Goal: Task Accomplishment & Management: Complete application form

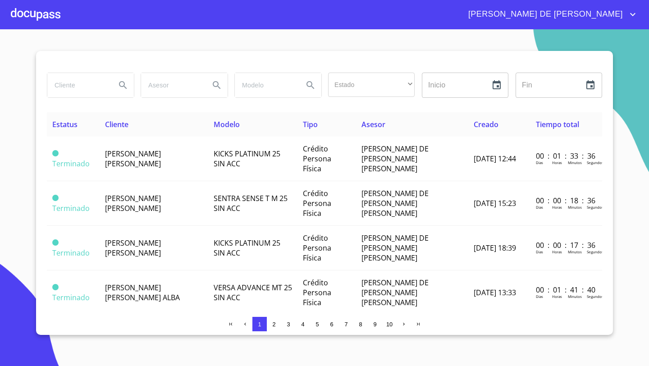
click at [38, 17] on div at bounding box center [36, 14] width 50 height 29
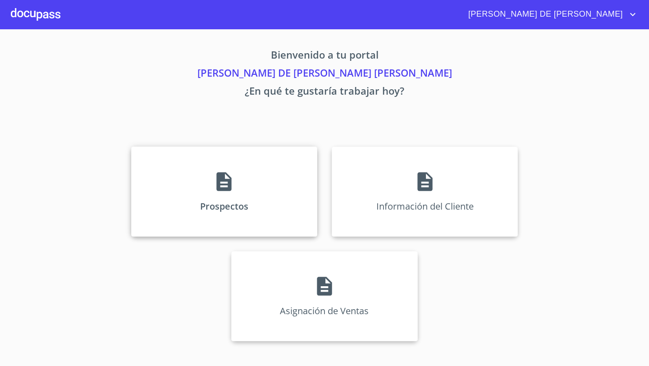
click at [237, 191] on div "Prospectos" at bounding box center [224, 191] width 186 height 90
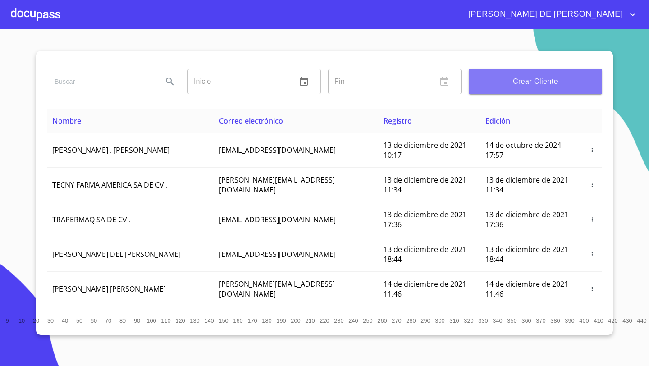
click at [537, 89] on button "Crear Cliente" at bounding box center [535, 81] width 133 height 25
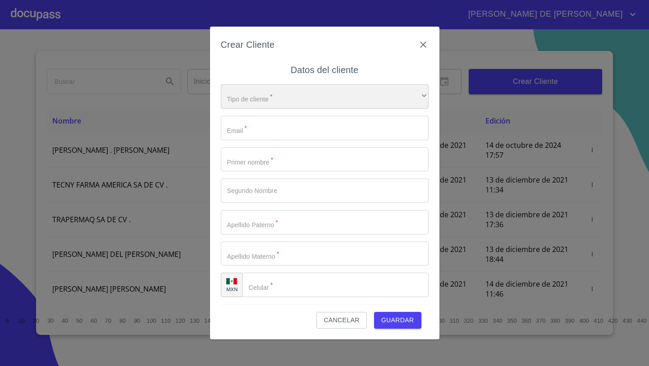
click at [293, 89] on div "​" at bounding box center [325, 96] width 208 height 24
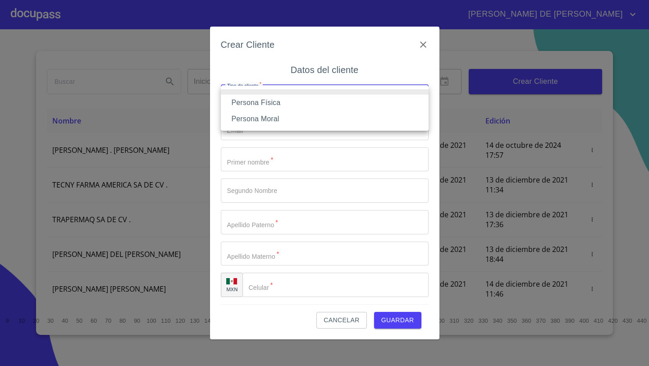
click at [265, 108] on li "Persona Física" at bounding box center [325, 103] width 208 height 16
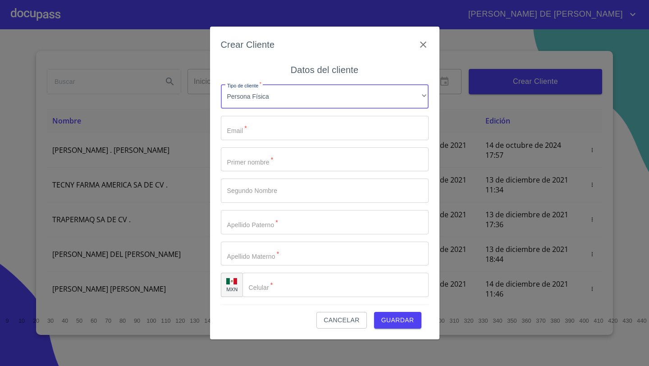
click at [264, 124] on input "Tipo de cliente   *" at bounding box center [325, 128] width 208 height 24
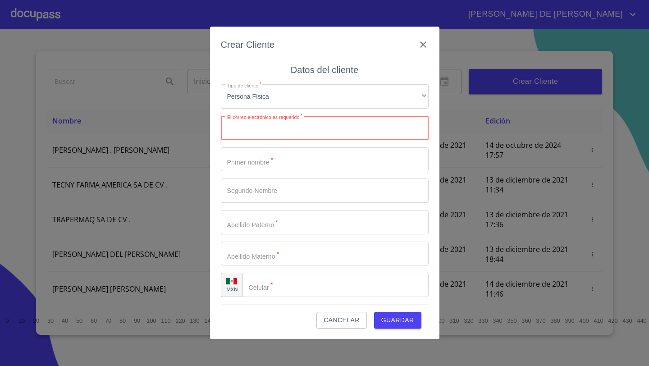
paste input "[EMAIL_ADDRESS][DOMAIN_NAME]"
type input "[EMAIL_ADDRESS][DOMAIN_NAME]"
click at [250, 163] on input "Tipo de cliente   *" at bounding box center [325, 159] width 208 height 24
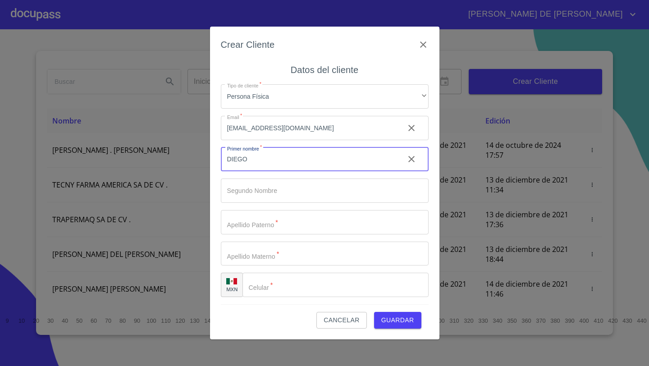
type input "DIEGO"
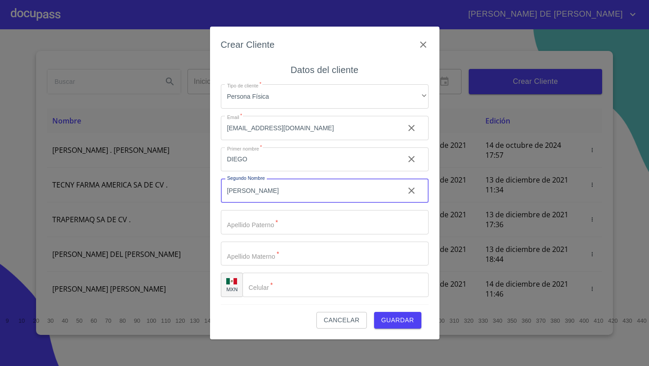
type input "[PERSON_NAME]"
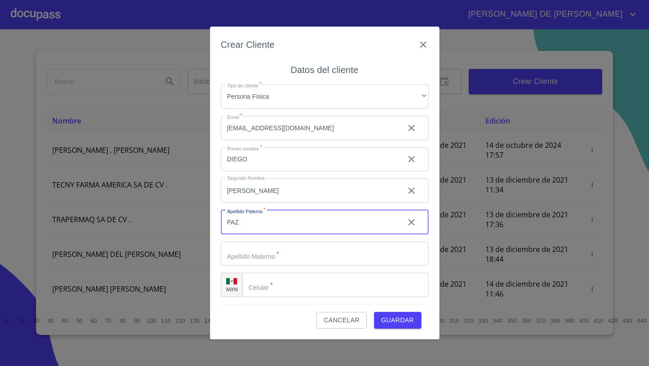
type input "PAZ"
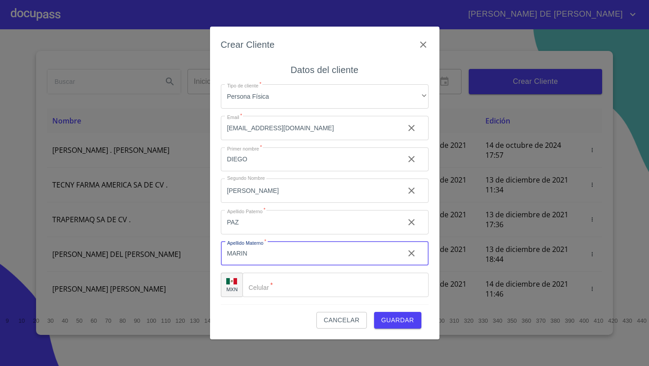
type input "MARIN"
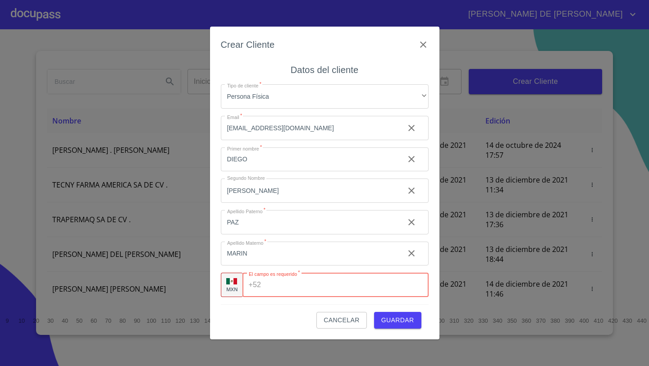
paste input "[PHONE_NUMBER]"
type input "[PHONE_NUMBER]"
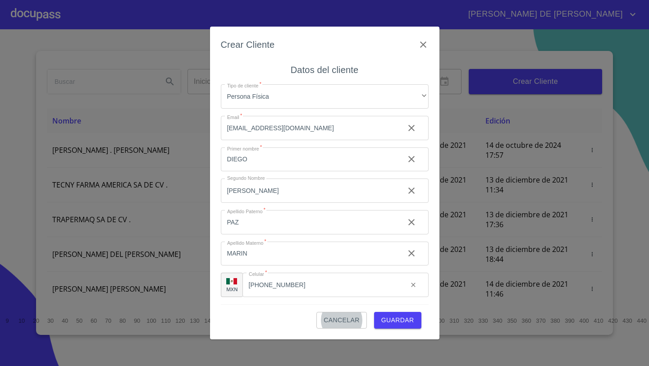
click at [393, 318] on span "Guardar" at bounding box center [397, 319] width 33 height 11
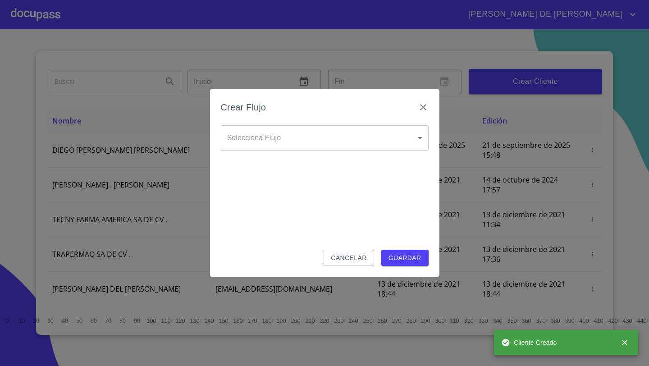
click at [281, 137] on body "[PERSON_NAME] DE [PERSON_NAME] Inicio ​ Fin ​ Crear Cliente Nombre Correo elect…" at bounding box center [324, 183] width 649 height 366
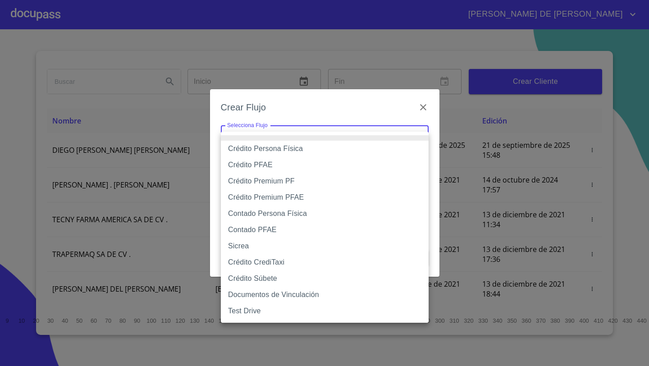
click at [275, 147] on li "Crédito Persona Física" at bounding box center [325, 149] width 208 height 16
type input "61b033e49b8c202ad5bb7912"
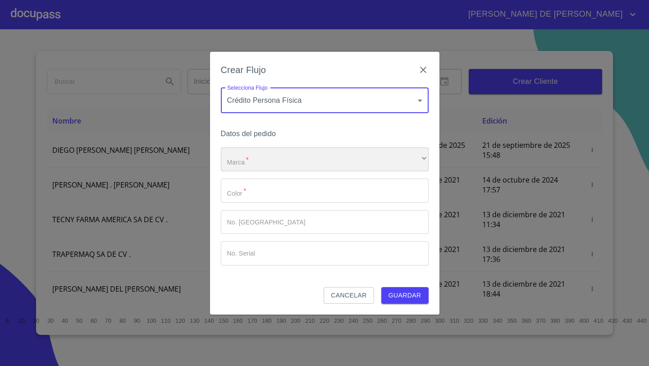
click at [266, 160] on div "​" at bounding box center [325, 159] width 208 height 24
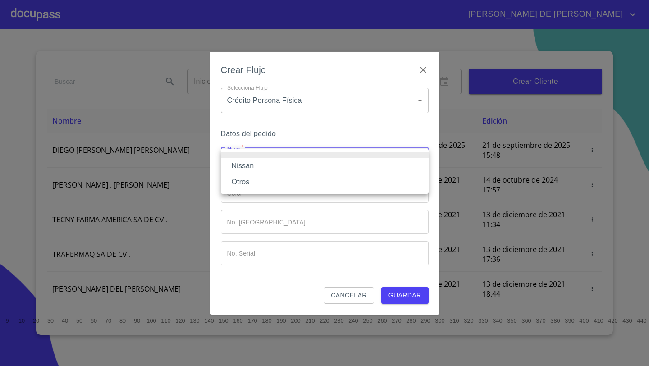
click at [255, 166] on li "Nissan" at bounding box center [325, 166] width 208 height 16
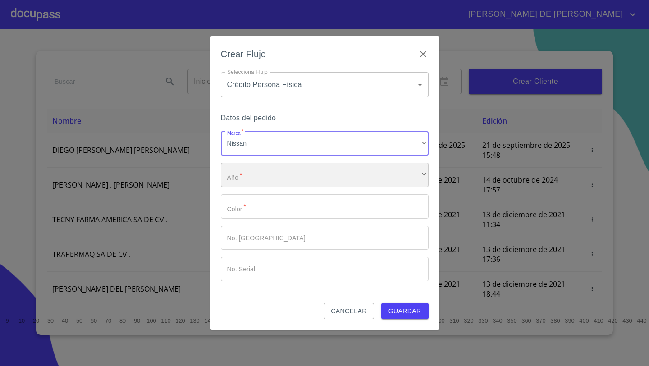
click at [254, 171] on div "​" at bounding box center [325, 175] width 208 height 24
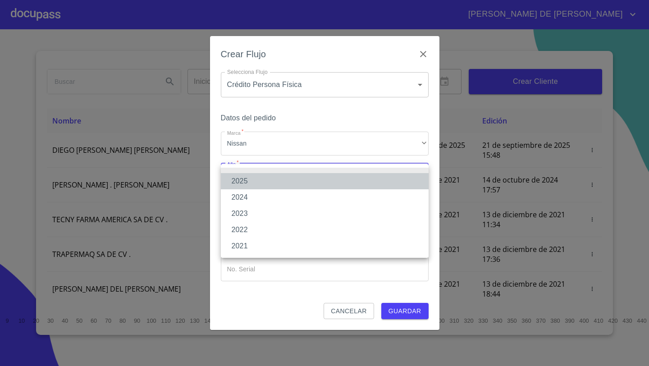
click at [248, 181] on li "2025" at bounding box center [325, 181] width 208 height 16
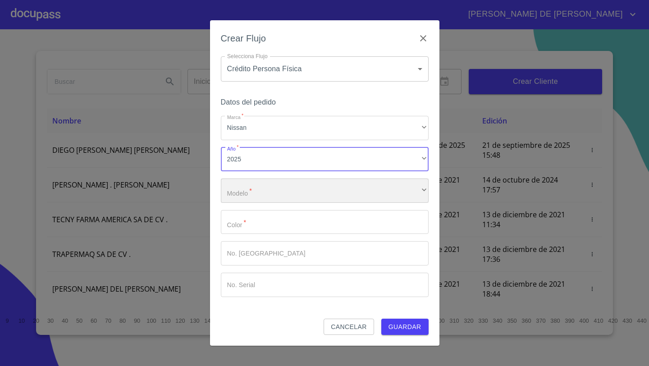
click at [248, 191] on div "​" at bounding box center [325, 190] width 208 height 24
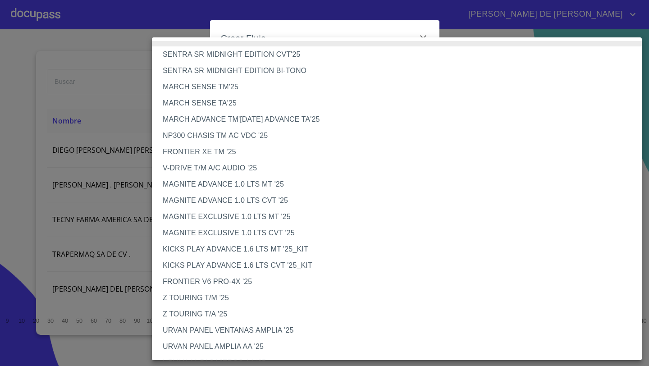
click at [196, 186] on li "MAGNITE ADVANCE 1.0 LTS MT '25" at bounding box center [397, 184] width 490 height 16
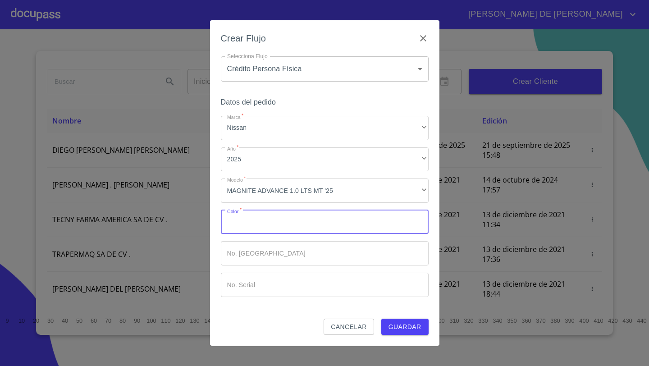
click at [238, 225] on input "Marca   *" at bounding box center [325, 222] width 208 height 24
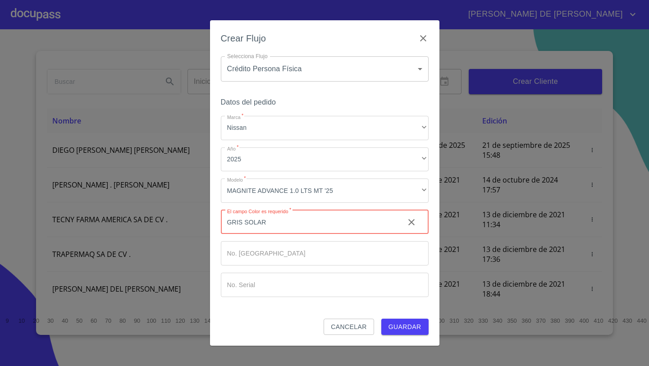
type input "GRIS SOLAR"
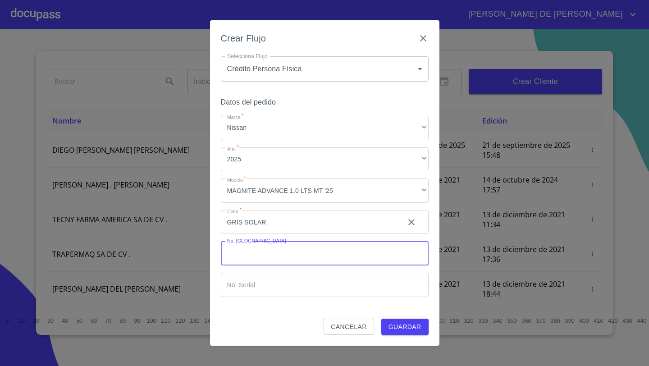
click at [400, 328] on span "Guardar" at bounding box center [404, 326] width 33 height 11
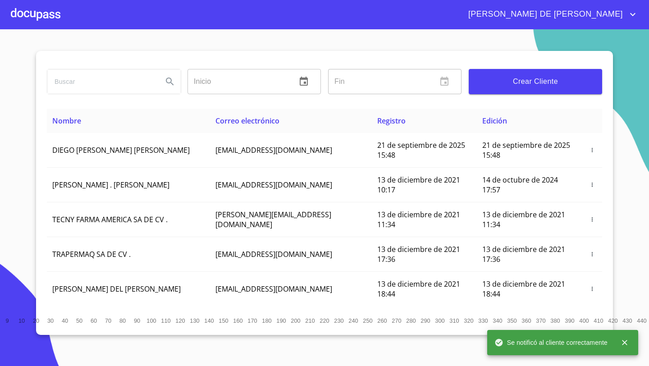
click at [41, 9] on div at bounding box center [36, 14] width 50 height 29
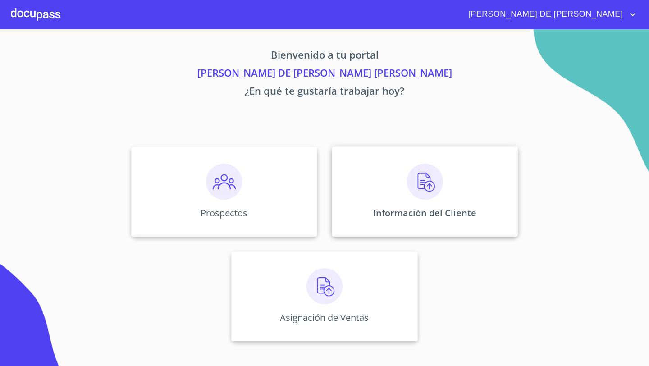
click at [411, 183] on img at bounding box center [425, 182] width 36 height 36
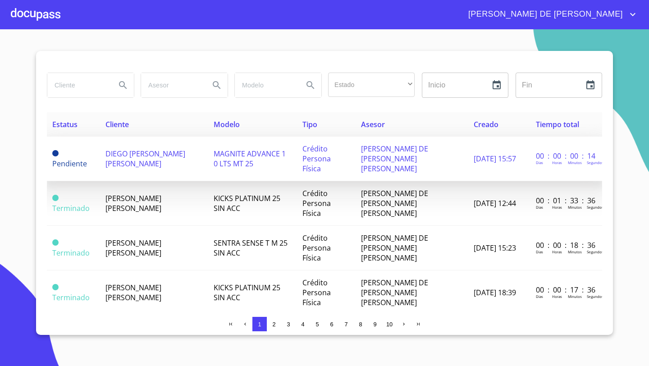
click at [156, 161] on td "DIEGO [PERSON_NAME] [PERSON_NAME]" at bounding box center [154, 159] width 109 height 45
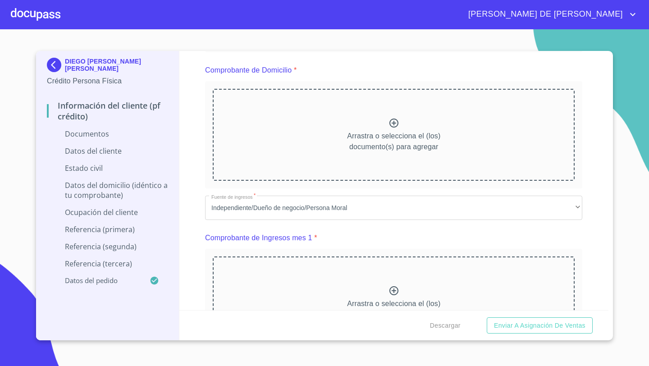
scroll to position [104, 0]
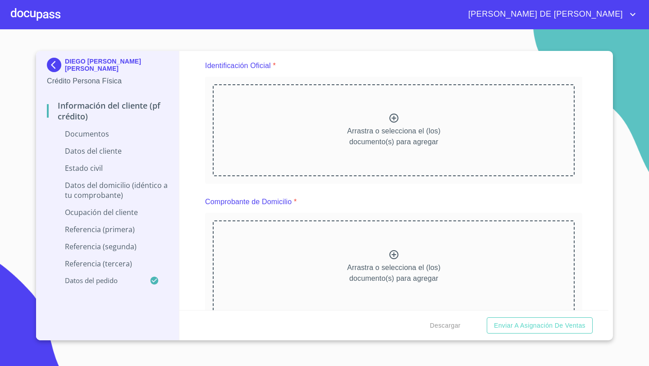
click at [387, 117] on div "Arrastra o selecciona el (los) documento(s) para agregar" at bounding box center [394, 130] width 362 height 92
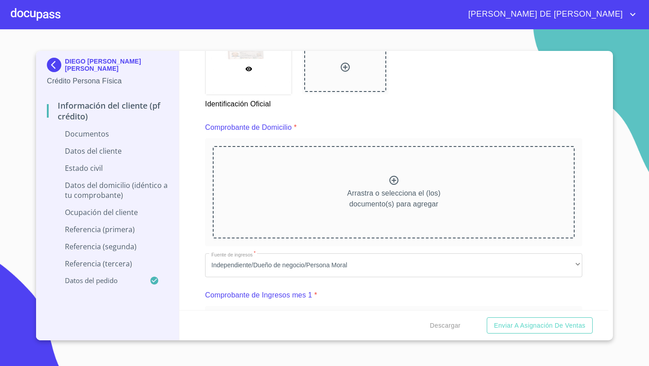
scroll to position [476, 0]
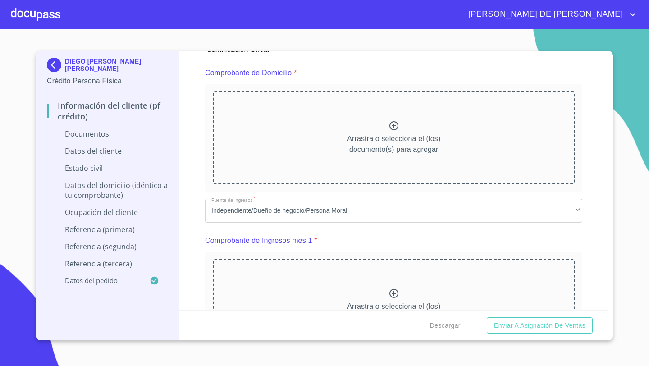
click at [388, 139] on p "Arrastra o selecciona el (los) documento(s) para agregar" at bounding box center [393, 144] width 93 height 22
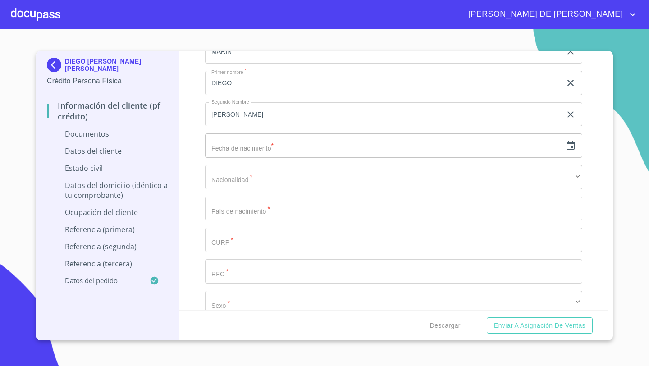
scroll to position [1689, 0]
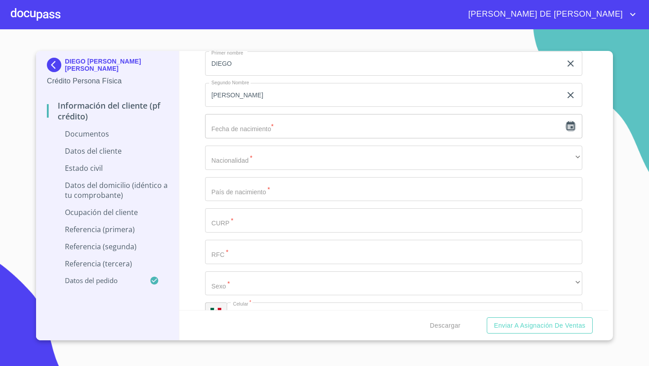
click at [571, 129] on icon "button" at bounding box center [570, 126] width 11 height 11
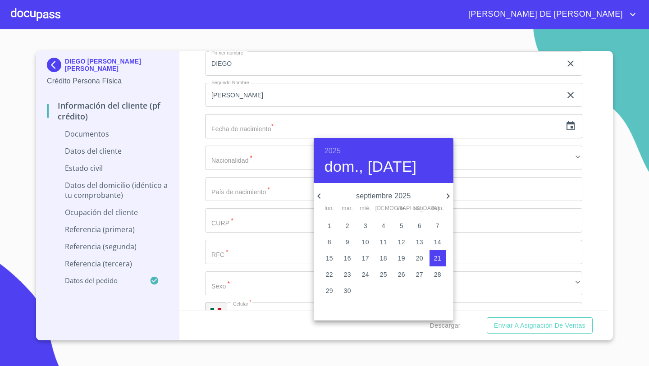
click at [184, 145] on div at bounding box center [324, 183] width 649 height 366
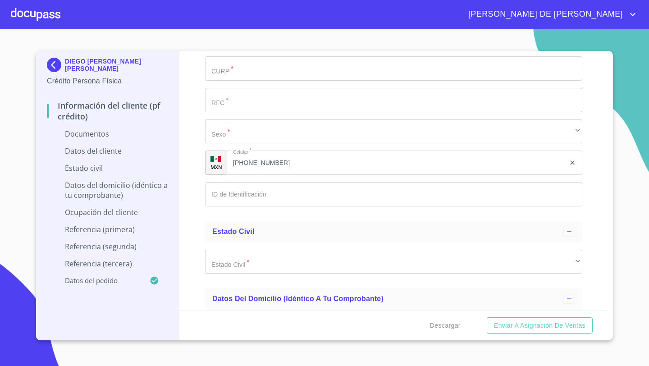
scroll to position [1854, 0]
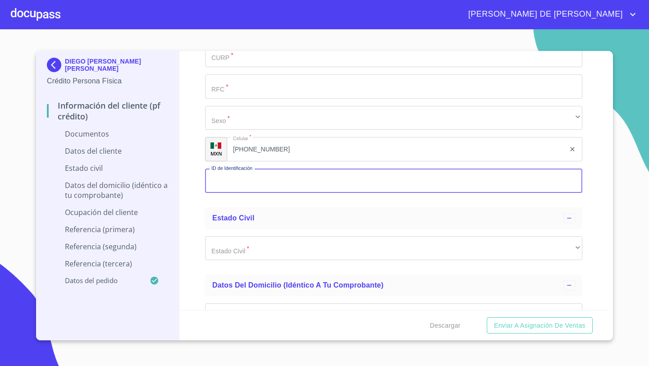
click at [223, 183] on input "Documento de identificación   *" at bounding box center [393, 180] width 377 height 24
type input "2099470843"
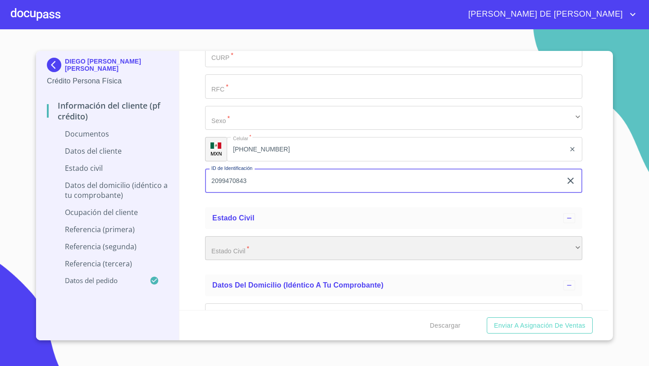
click at [229, 242] on div "​" at bounding box center [393, 248] width 377 height 24
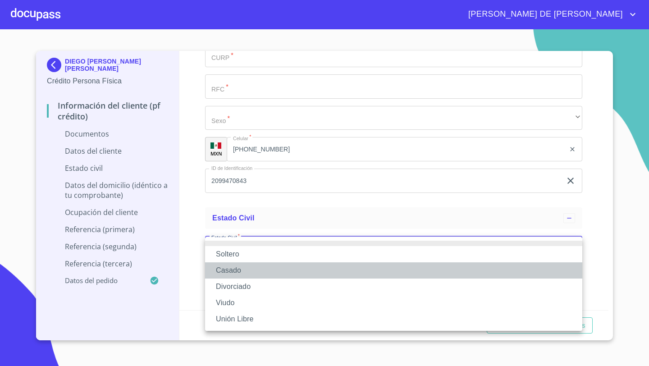
click at [232, 269] on li "Casado" at bounding box center [393, 270] width 377 height 16
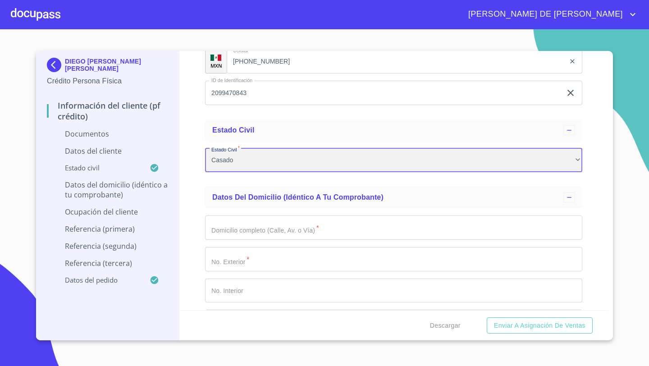
scroll to position [1953, 0]
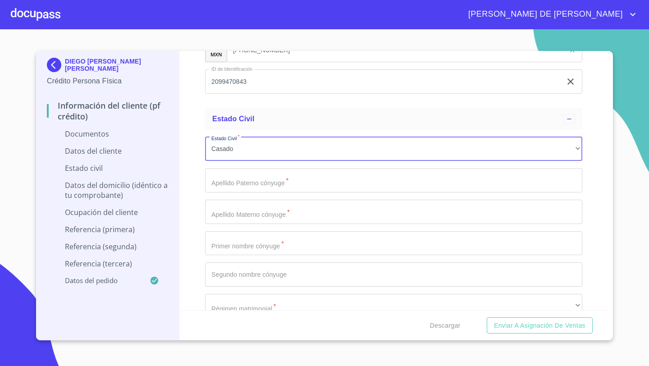
click at [231, 185] on input "Documento de identificación   *" at bounding box center [393, 180] width 377 height 24
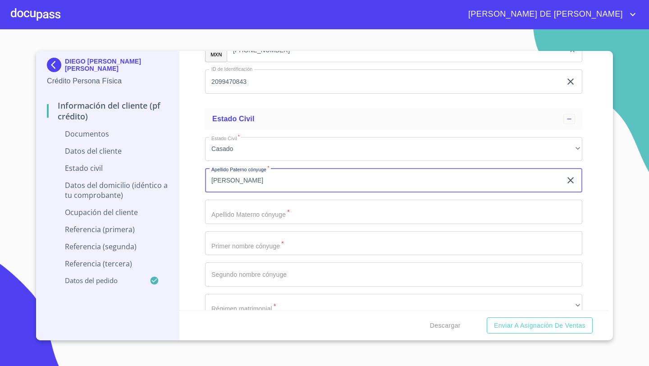
type input "[PERSON_NAME]"
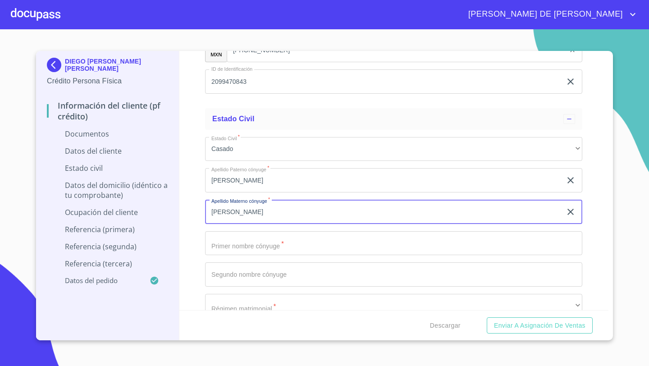
type input "[PERSON_NAME]"
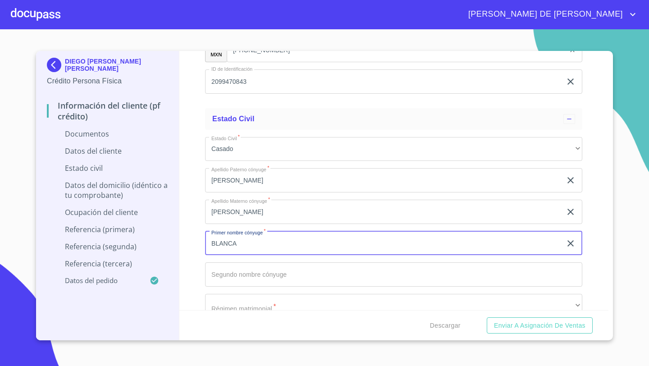
type input "BLANCA"
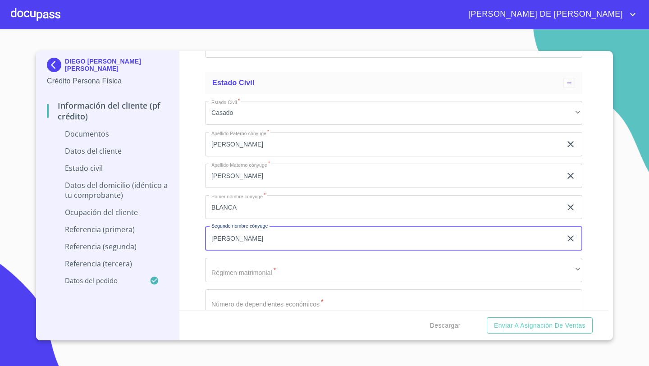
scroll to position [2031, 0]
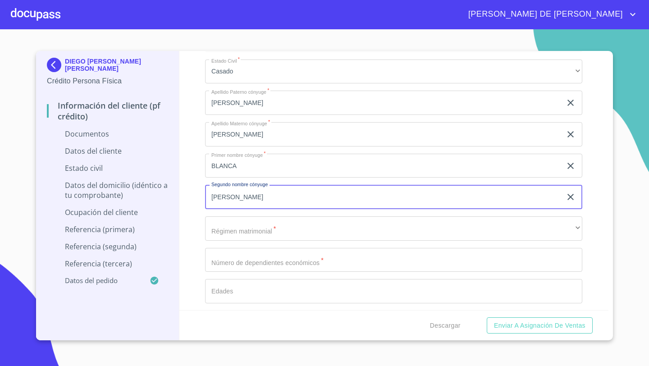
type input "[PERSON_NAME]"
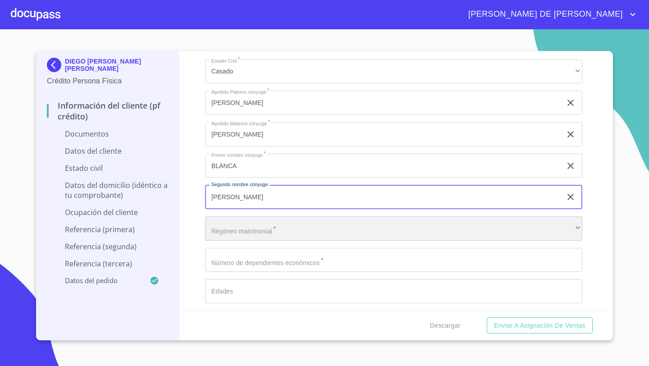
click at [242, 232] on div "​" at bounding box center [393, 228] width 377 height 24
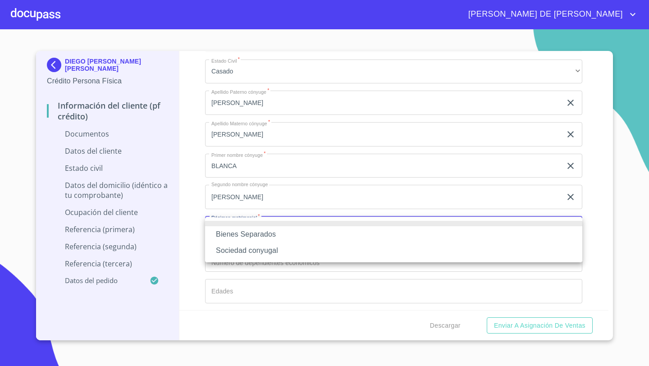
click at [251, 255] on li "Sociedad conyugal" at bounding box center [393, 250] width 377 height 16
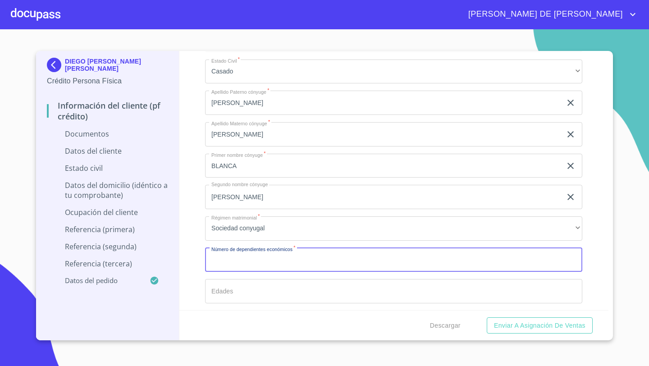
click at [216, 260] on input "Documento de identificación   *" at bounding box center [393, 260] width 377 height 24
type input "1"
click at [187, 262] on div "Información del cliente (PF crédito) Documentos Documento de identificación   *…" at bounding box center [393, 180] width 429 height 259
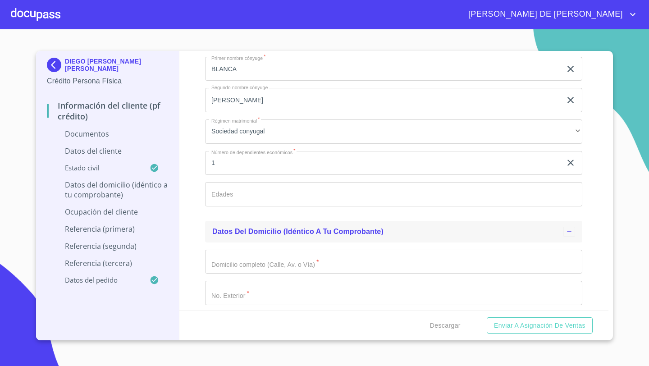
scroll to position [2142, 0]
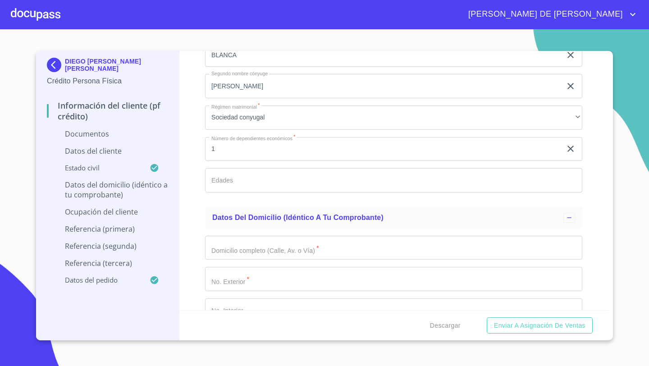
click at [234, 187] on input "Documento de identificación   *" at bounding box center [393, 180] width 377 height 24
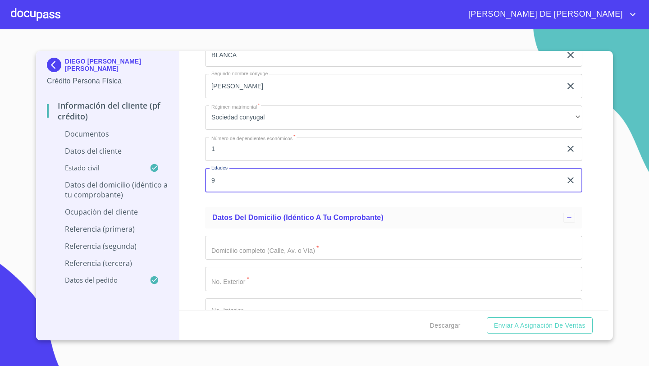
type input "9"
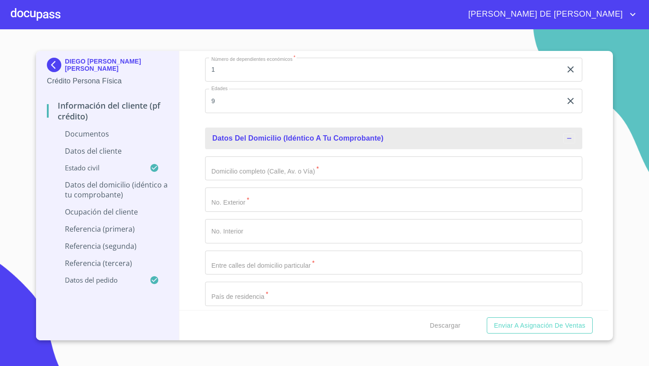
scroll to position [2232, 0]
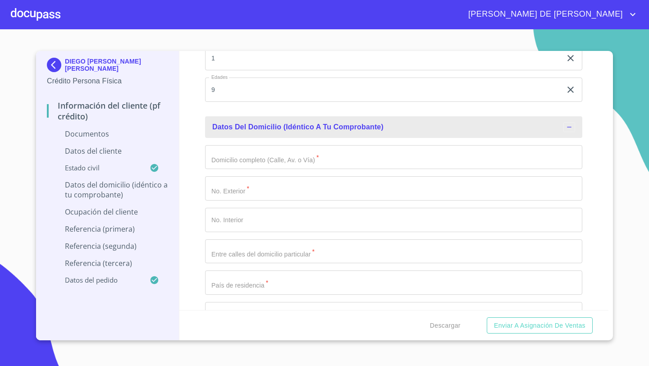
click at [229, 165] on input "Documento de identificación   *" at bounding box center [393, 157] width 377 height 24
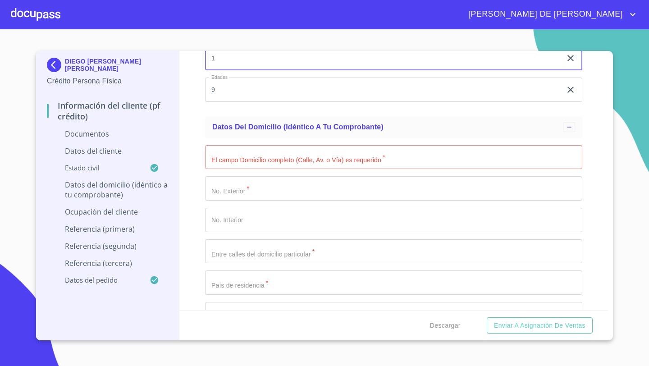
click at [224, 59] on input "1" at bounding box center [383, 58] width 356 height 24
type input "0"
click at [223, 92] on input "9" at bounding box center [383, 89] width 356 height 24
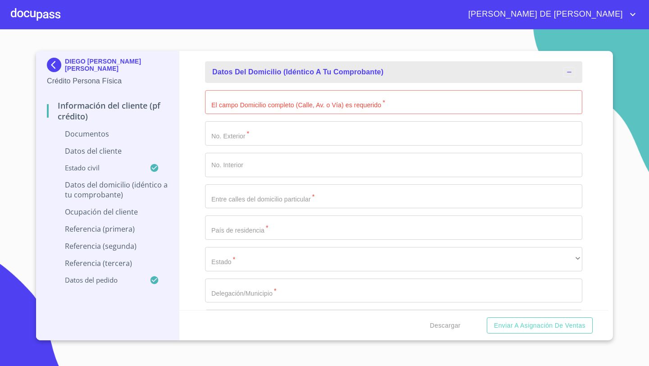
scroll to position [2306, 0]
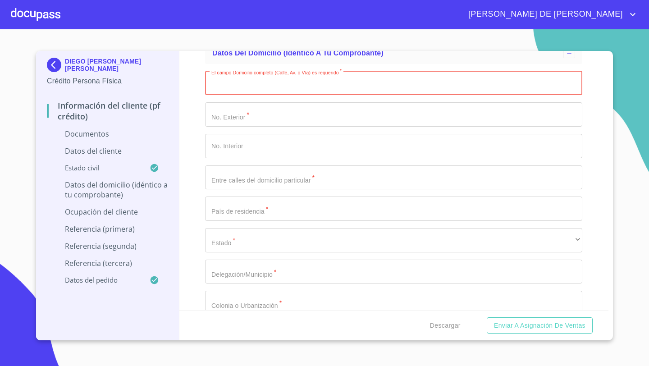
click at [245, 86] on input "Documento de identificación   *" at bounding box center [393, 83] width 377 height 24
drag, startPoint x: 189, startPoint y: 169, endPoint x: 198, endPoint y: 170, distance: 9.0
click at [189, 169] on div "Información del cliente (PF crédito) Documentos Documento de identificación   *…" at bounding box center [393, 180] width 429 height 259
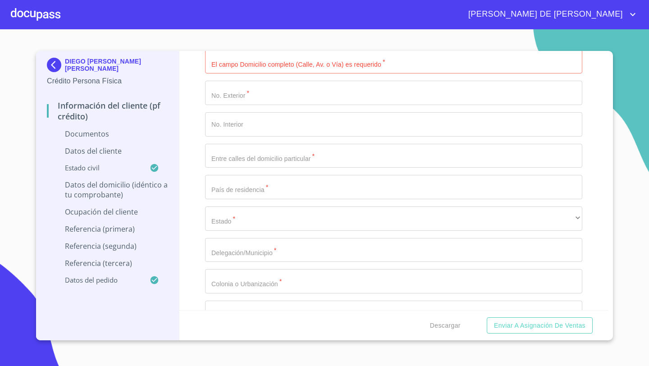
scroll to position [2329, 0]
click at [223, 158] on input "Documento de identificación   *" at bounding box center [393, 155] width 377 height 24
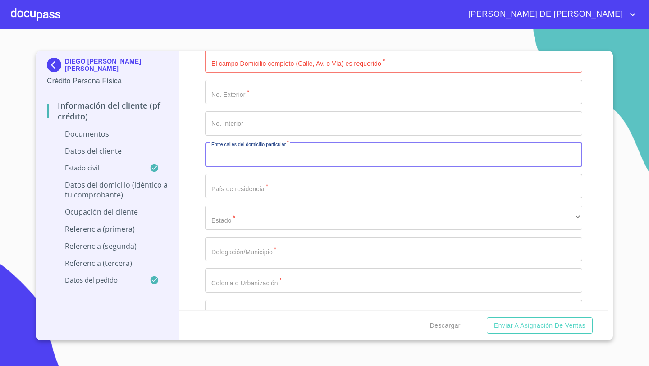
click at [225, 58] on input "Documento de identificación   *" at bounding box center [393, 61] width 377 height 24
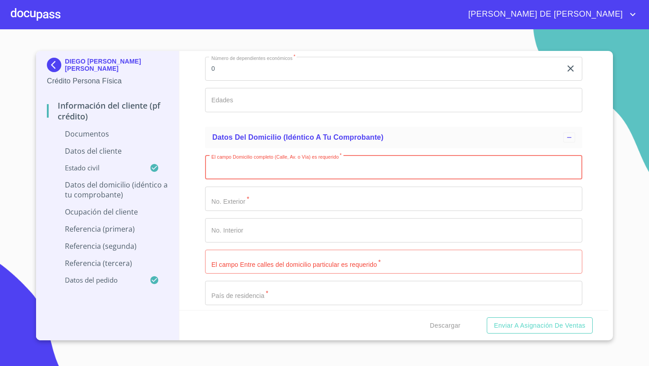
scroll to position [2226, 0]
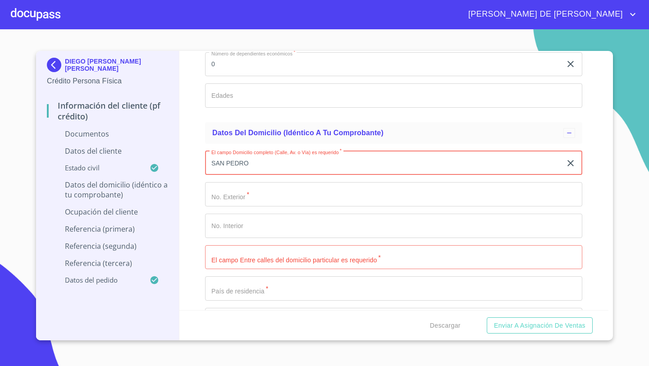
type input "SAN PEDRO"
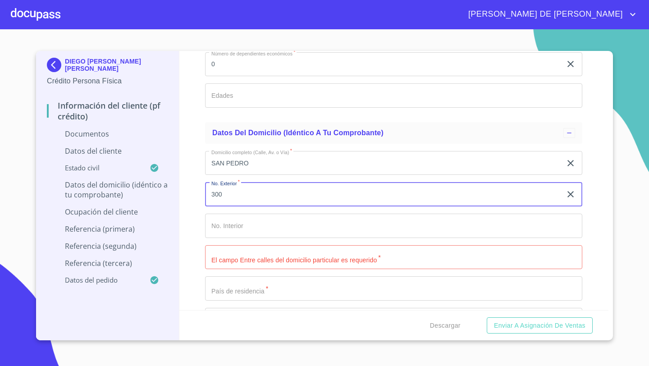
type input "300"
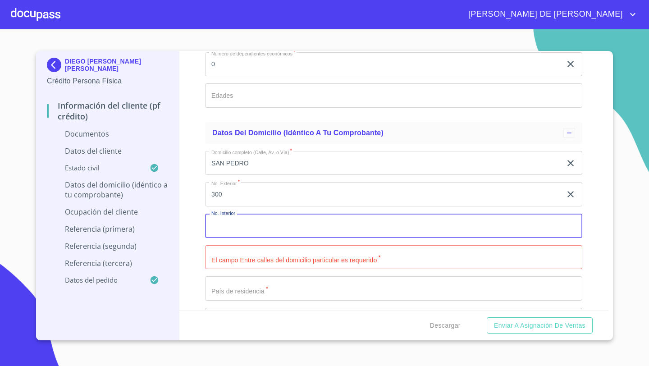
click at [236, 262] on input "Documento de identificación   *" at bounding box center [393, 257] width 377 height 24
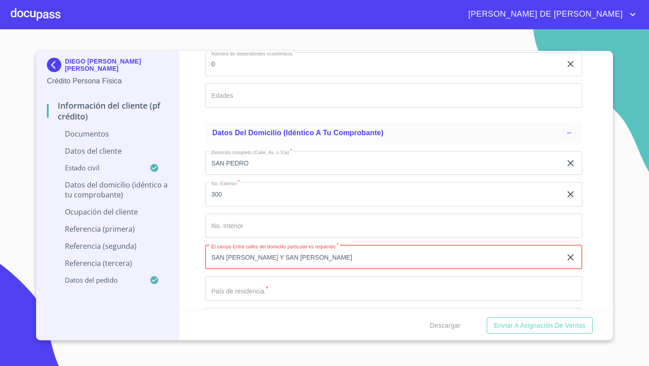
type input "SAN [PERSON_NAME] Y SAN [PERSON_NAME]"
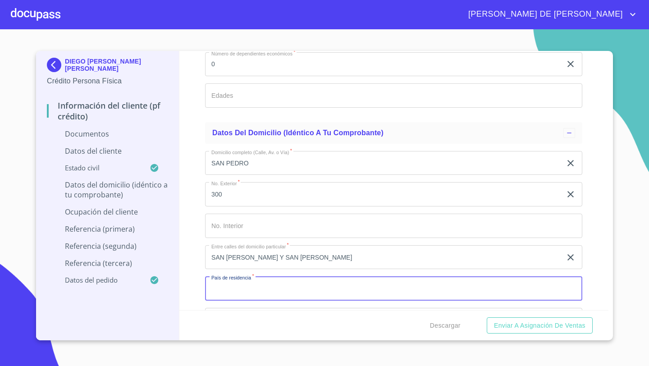
click at [216, 292] on input "Documento de identificación   *" at bounding box center [393, 288] width 377 height 24
type input "[GEOGRAPHIC_DATA]"
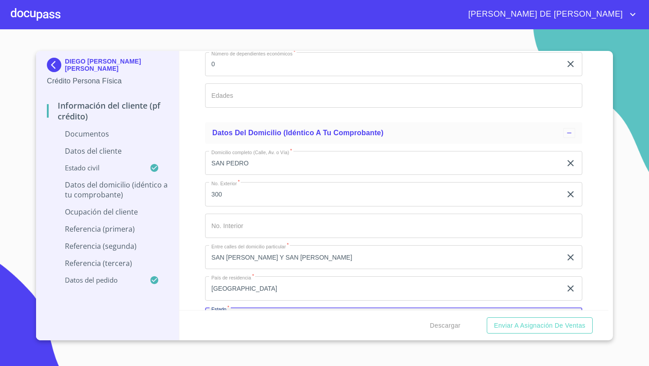
scroll to position [2248, 0]
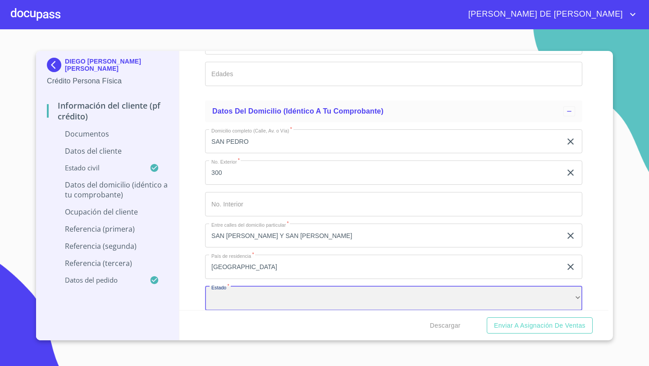
click at [221, 309] on div "​" at bounding box center [393, 298] width 377 height 24
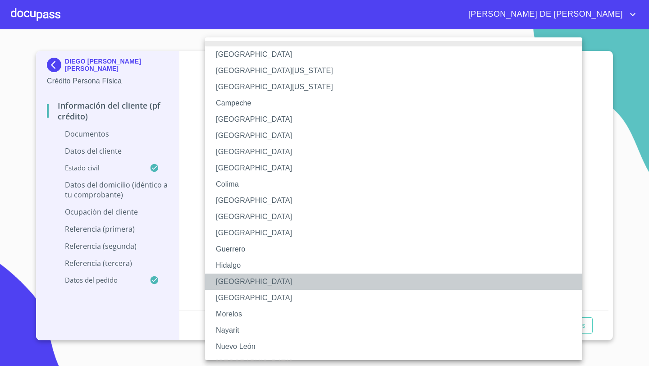
click at [223, 286] on li "[GEOGRAPHIC_DATA]" at bounding box center [393, 281] width 377 height 16
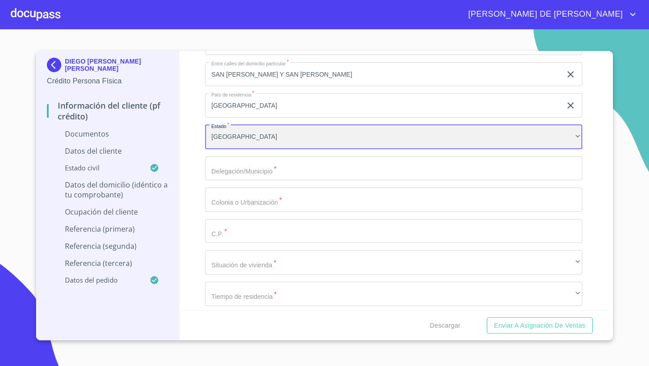
scroll to position [2445, 0]
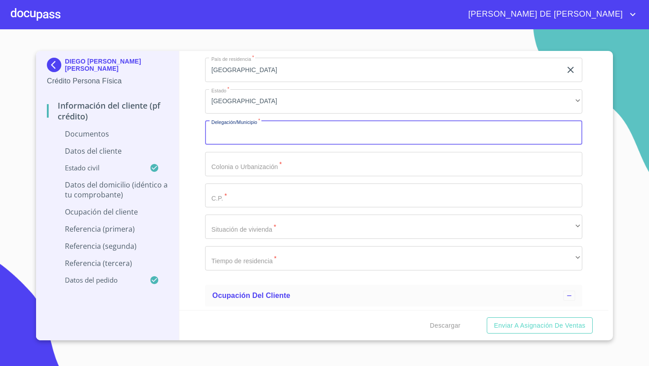
click at [225, 136] on input "Documento de identificación   *" at bounding box center [393, 133] width 377 height 24
type input "TLAJOMULCO DE ZUÑIGA"
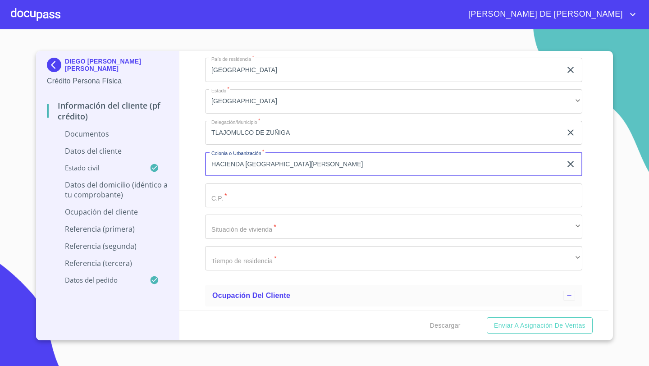
type input "HACIENDA [GEOGRAPHIC_DATA][PERSON_NAME]"
click at [222, 195] on input "Documento de identificación   *" at bounding box center [393, 195] width 377 height 24
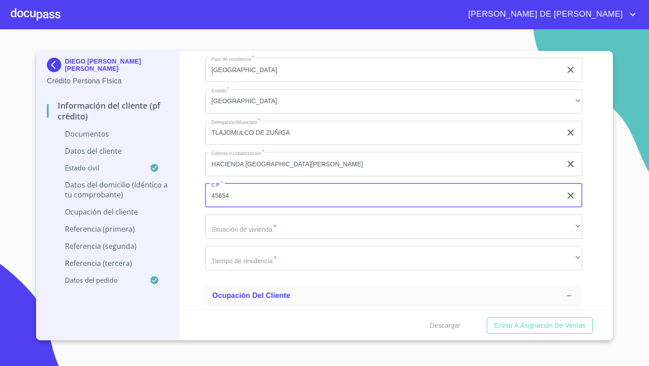
type input "45654"
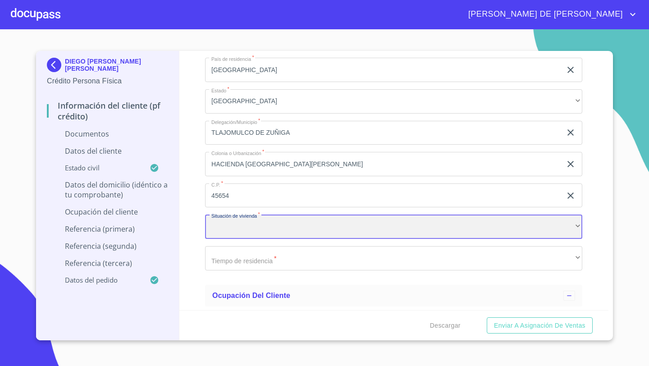
click at [224, 223] on div "​" at bounding box center [393, 226] width 377 height 24
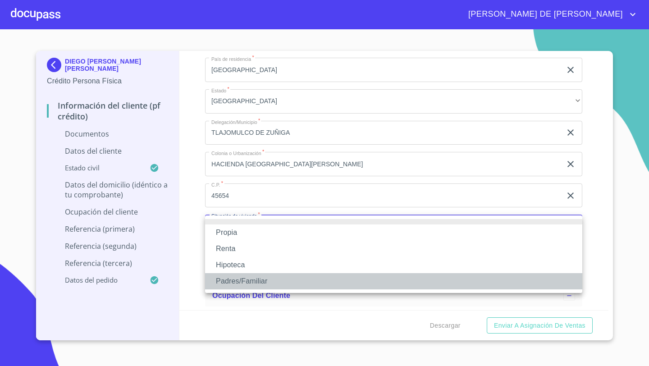
click at [231, 282] on li "Padres/Familiar" at bounding box center [393, 281] width 377 height 16
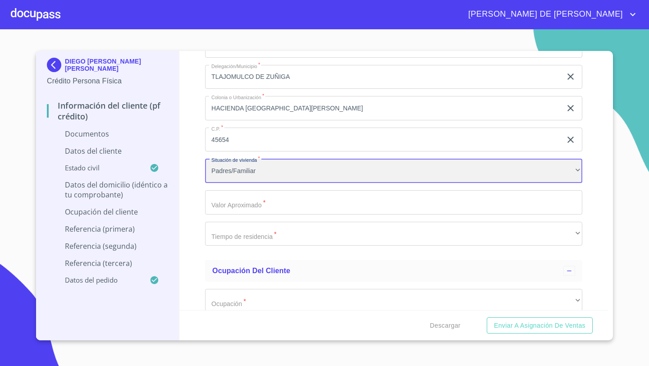
scroll to position [2518, 0]
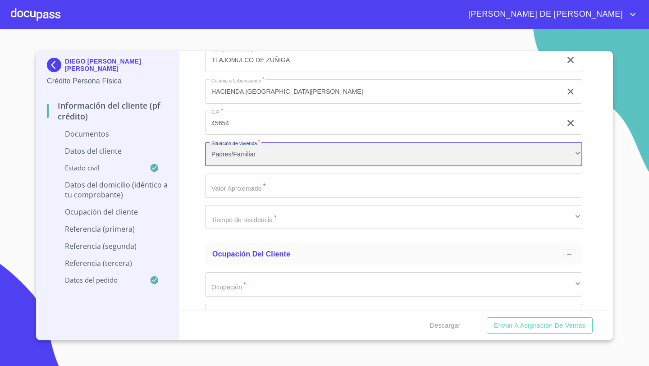
click at [220, 159] on div "Padres/Familiar" at bounding box center [393, 154] width 377 height 24
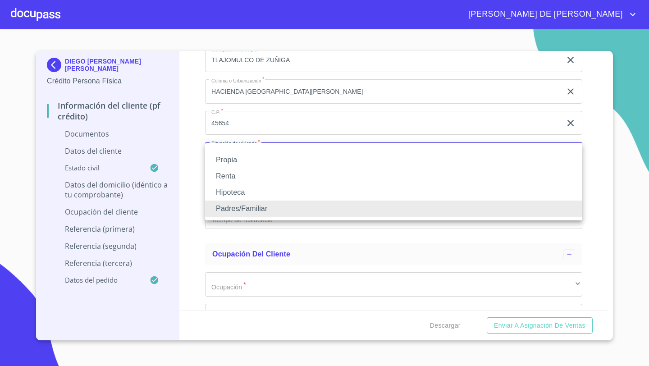
click at [229, 161] on li "Propia" at bounding box center [393, 160] width 377 height 16
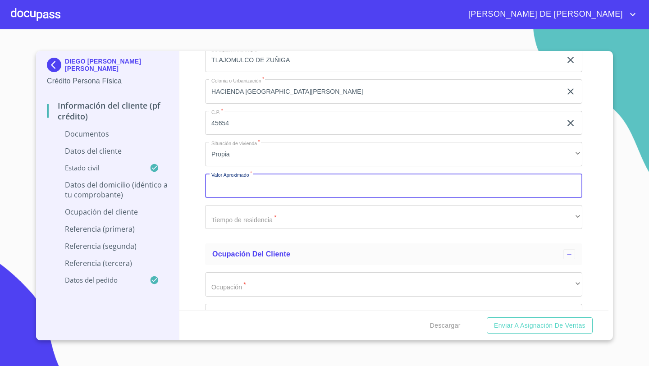
click at [260, 173] on input "Documento de identificación   *" at bounding box center [393, 185] width 377 height 24
type input "$1,600,000"
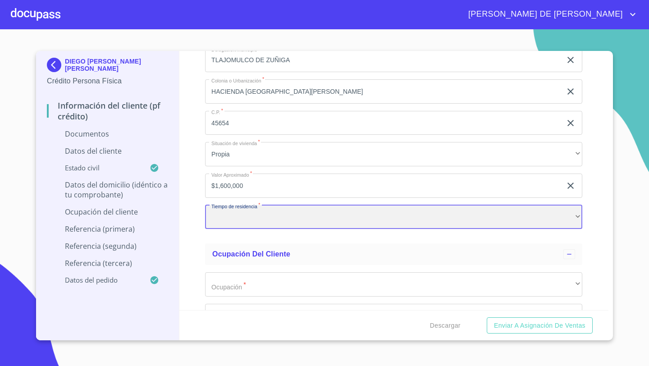
click at [219, 219] on div "​" at bounding box center [393, 217] width 377 height 24
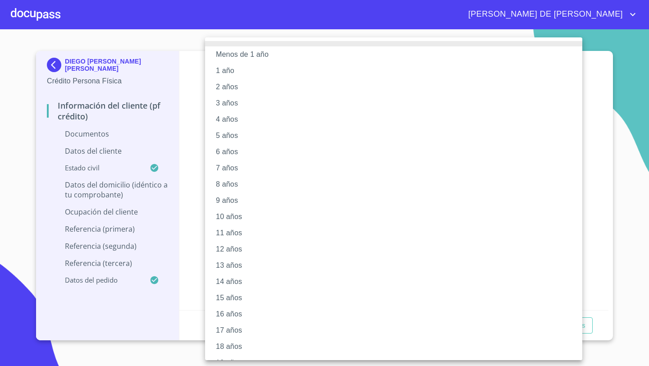
click at [227, 211] on li "10 años" at bounding box center [393, 217] width 377 height 16
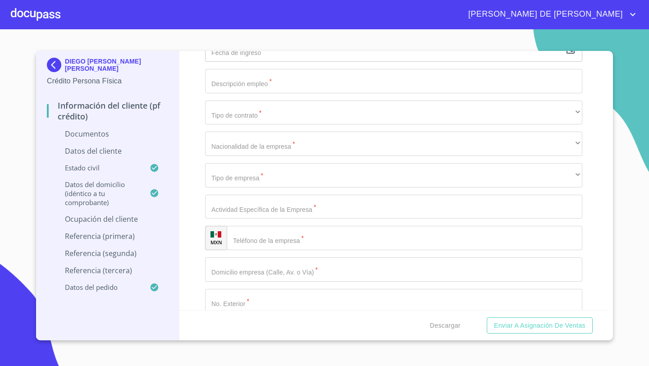
scroll to position [2816, 0]
click at [247, 233] on div "​" at bounding box center [404, 236] width 355 height 24
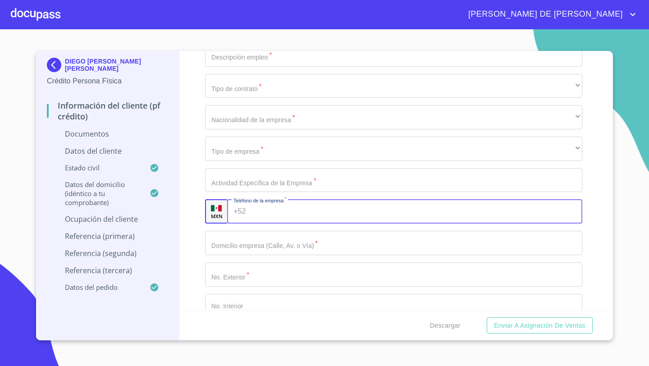
scroll to position [2842, 0]
click at [225, 182] on input "Documento de identificación   *" at bounding box center [393, 179] width 377 height 24
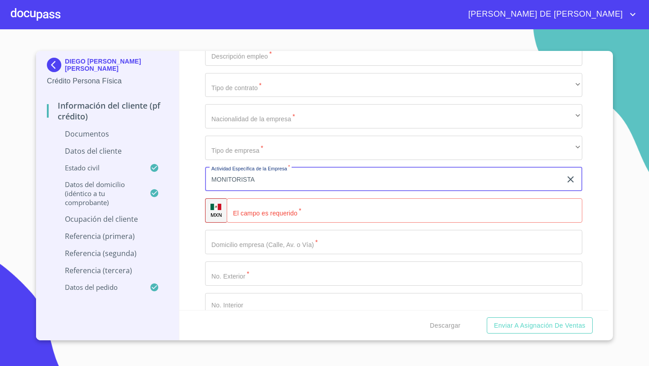
type input "MONITORISTA"
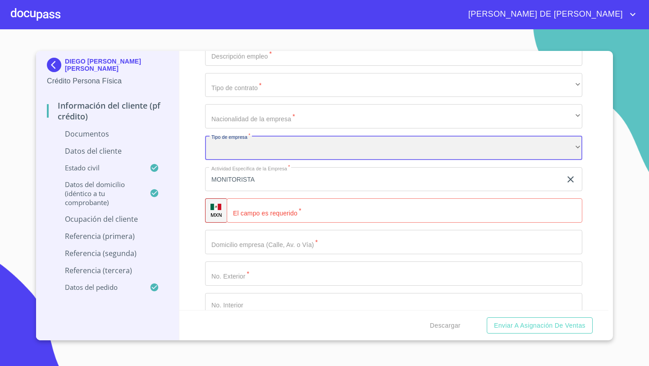
click at [223, 156] on div "​" at bounding box center [393, 148] width 377 height 24
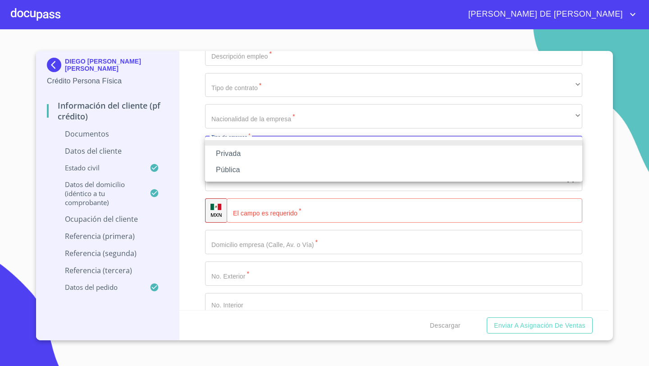
click at [225, 154] on li "Privada" at bounding box center [393, 154] width 377 height 16
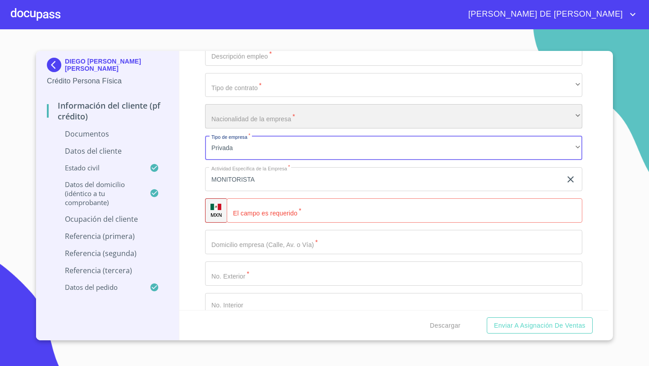
click at [226, 123] on div "​" at bounding box center [393, 116] width 377 height 24
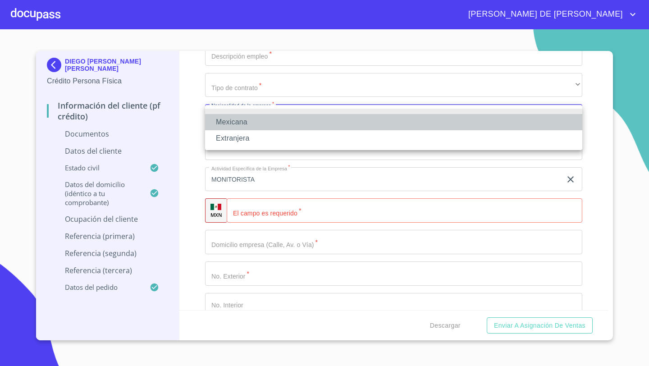
click at [228, 124] on li "Mexicana" at bounding box center [393, 122] width 377 height 16
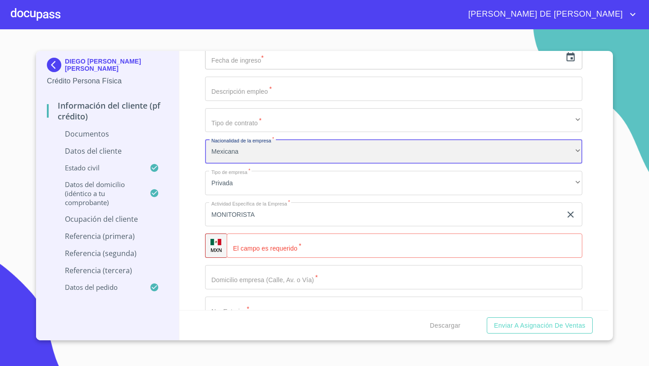
scroll to position [2804, 0]
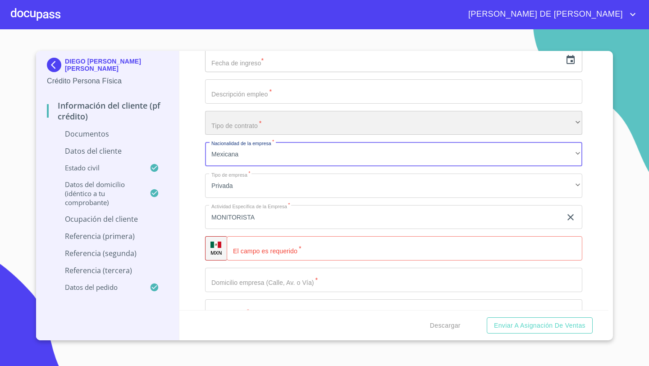
click at [224, 119] on div "​" at bounding box center [393, 123] width 377 height 24
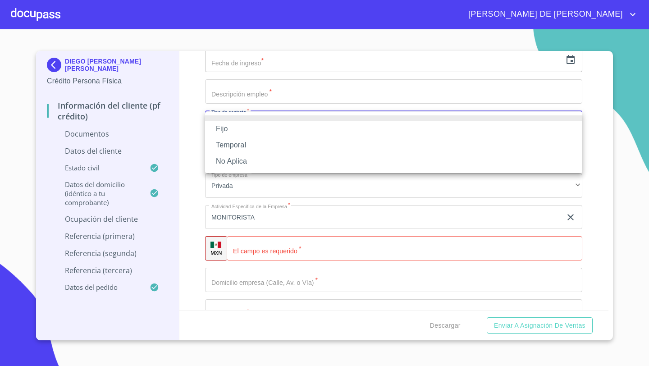
click at [225, 125] on li "Fijo" at bounding box center [393, 129] width 377 height 16
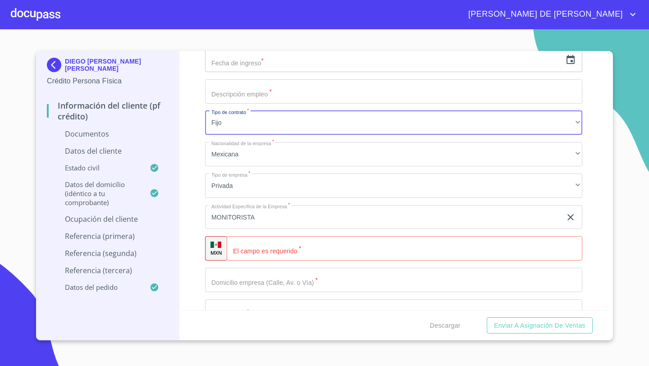
click at [236, 97] on input "Documento de identificación   *" at bounding box center [393, 91] width 377 height 24
click at [243, 92] on input "MONITORITA" at bounding box center [383, 91] width 356 height 24
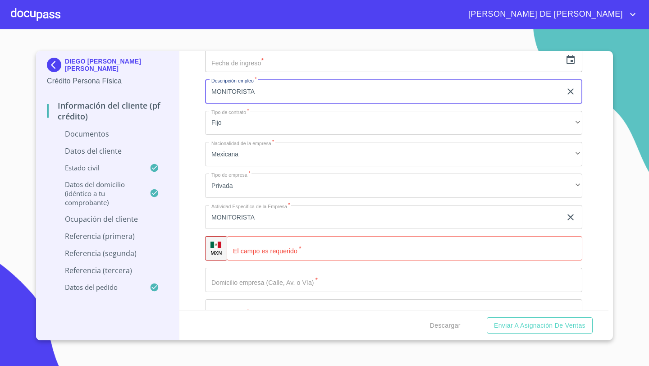
type input "MONITORISTA"
click at [186, 131] on div "Información del cliente (PF crédito) Documentos Documento de identificación   *…" at bounding box center [393, 180] width 429 height 259
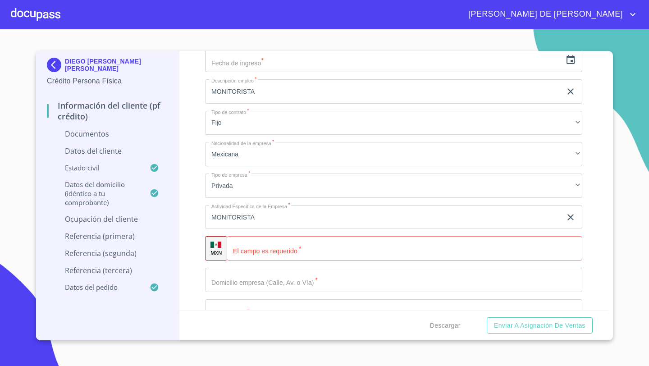
scroll to position [2811, 0]
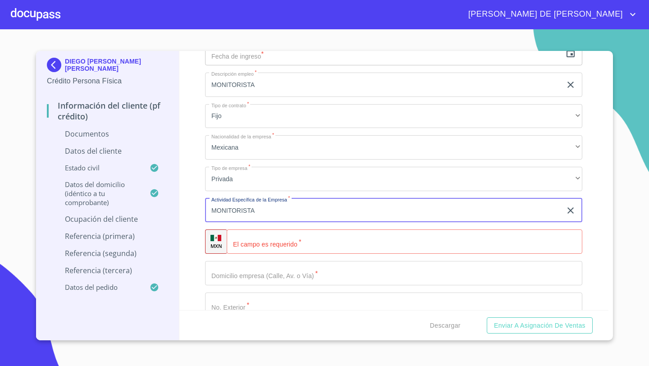
click at [264, 210] on input "MONITORISTA" at bounding box center [383, 210] width 356 height 24
type input "M"
type input "VENTA DE MEDICAMENTO ESPECIALIZADO"
click at [250, 241] on input "Documento de identificación   *" at bounding box center [404, 241] width 355 height 24
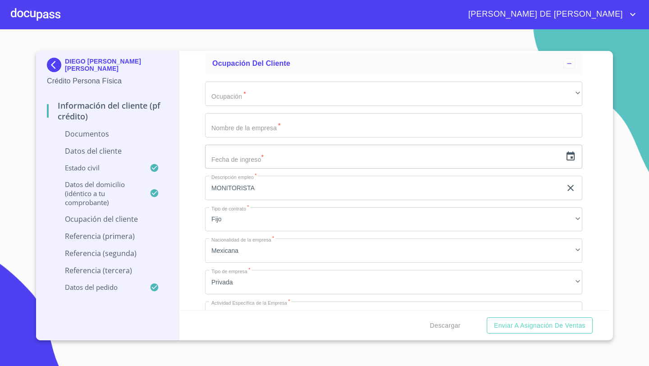
scroll to position [2690, 0]
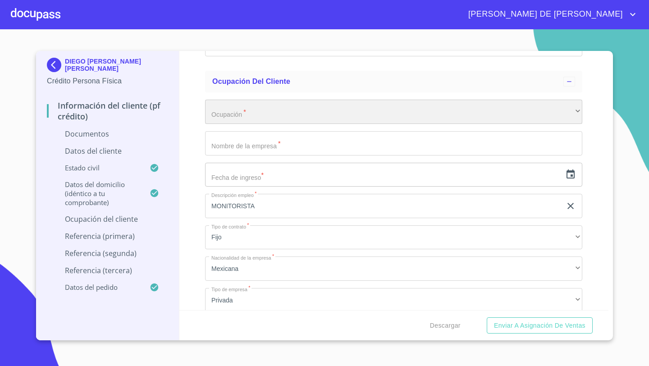
click at [230, 119] on div "​" at bounding box center [393, 112] width 377 height 24
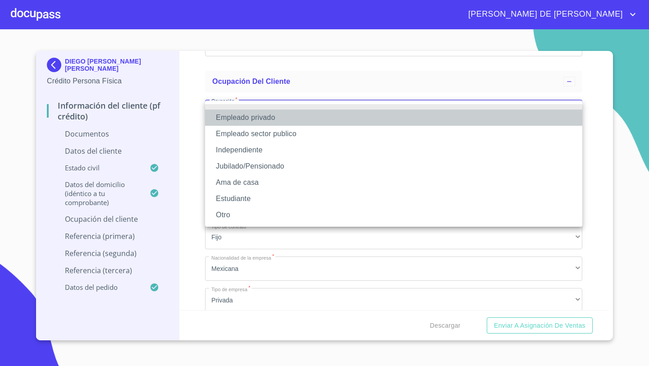
click at [233, 119] on li "Empleado privado" at bounding box center [393, 117] width 377 height 16
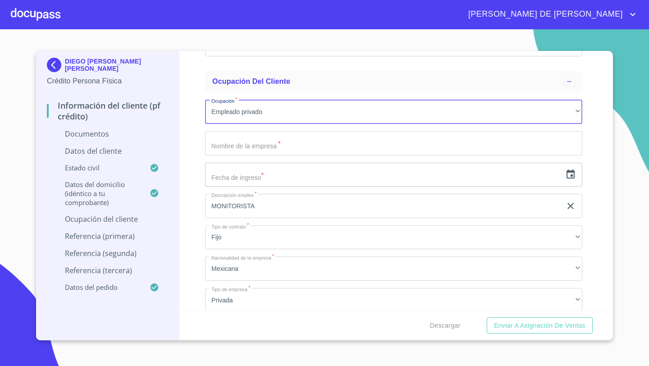
click at [189, 174] on div "Información del cliente (PF crédito) Documentos Documento de identificación   *…" at bounding box center [393, 180] width 429 height 259
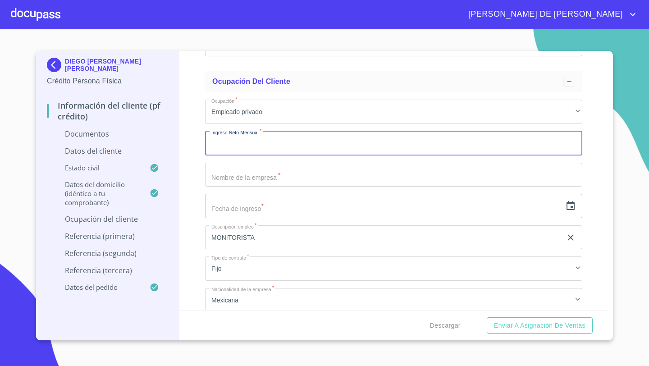
click at [232, 151] on input "Documento de identificación   *" at bounding box center [393, 143] width 377 height 24
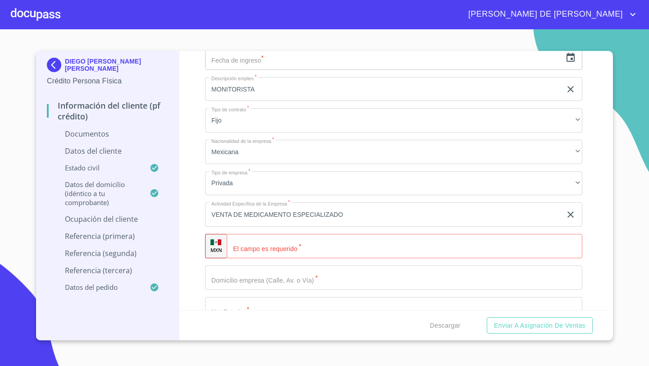
scroll to position [2839, 0]
click at [244, 246] on div "+52 ​" at bounding box center [404, 245] width 355 height 24
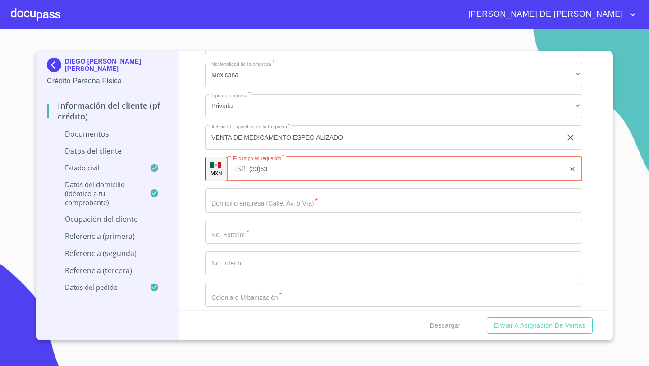
scroll to position [2940, 0]
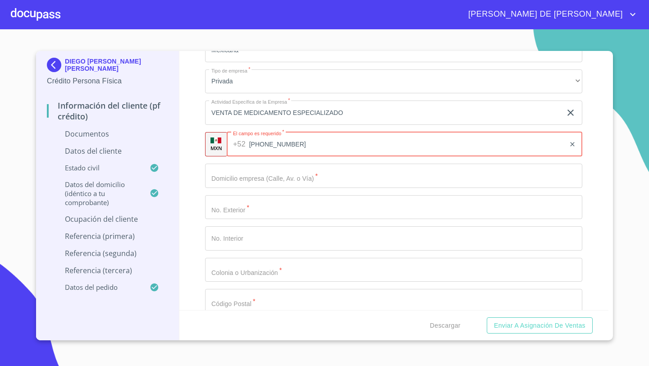
type input "[PHONE_NUMBER]"
click at [241, 170] on input "Documento de identificación   *" at bounding box center [393, 176] width 377 height 24
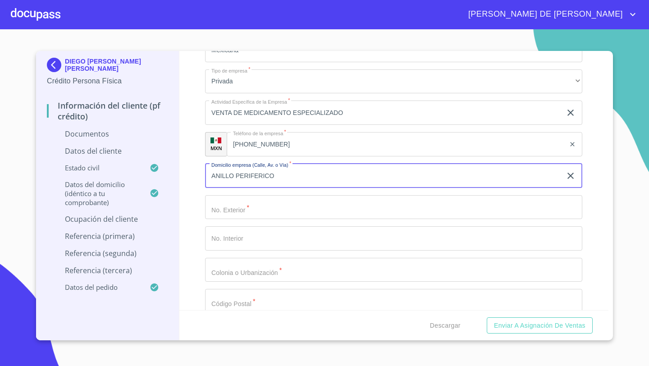
type input "ANILLO PERIFERICO"
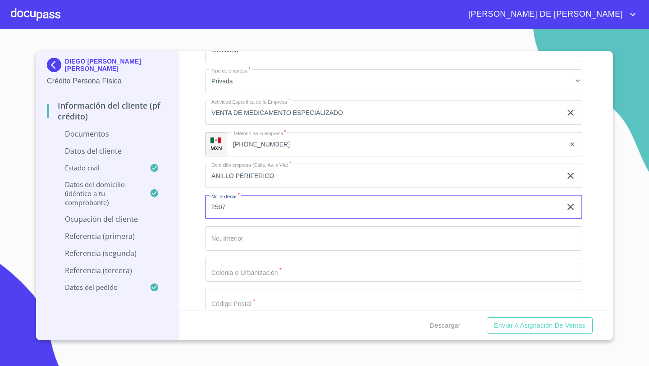
type input "2507"
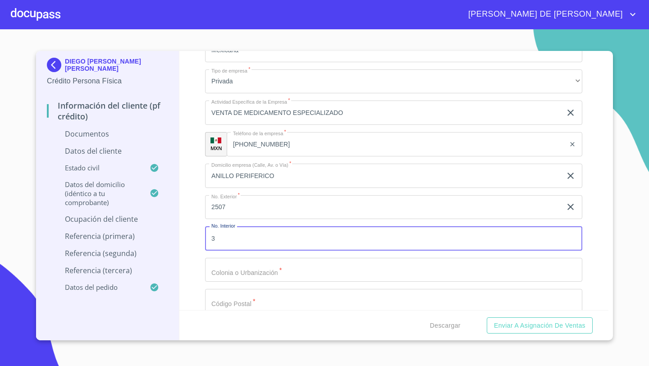
type input "3"
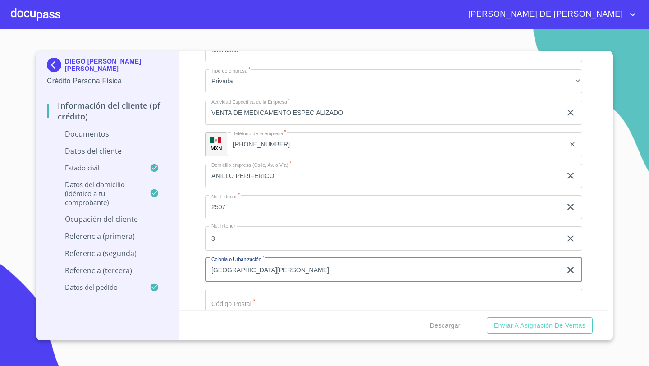
type input "[GEOGRAPHIC_DATA][PERSON_NAME]"
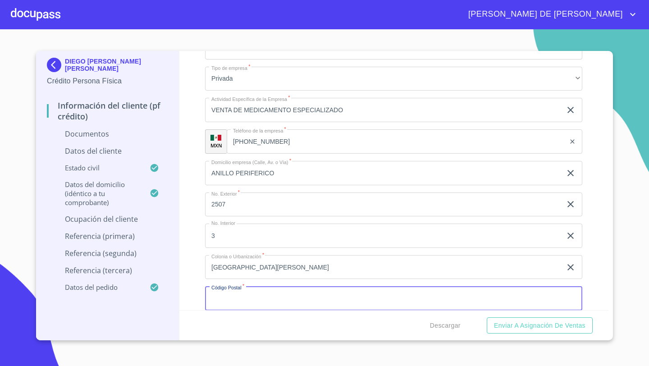
click at [222, 295] on input "Documento de identificación   *" at bounding box center [393, 298] width 377 height 24
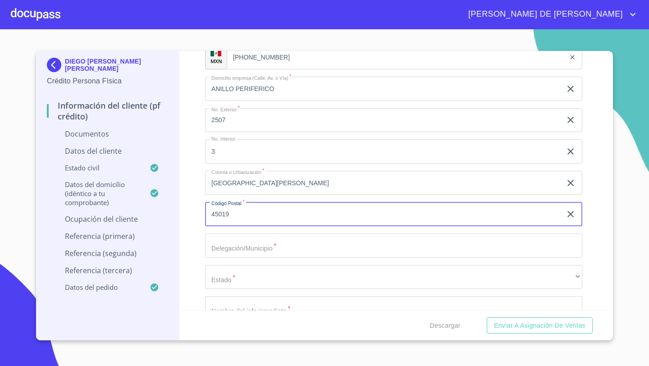
type input "45019"
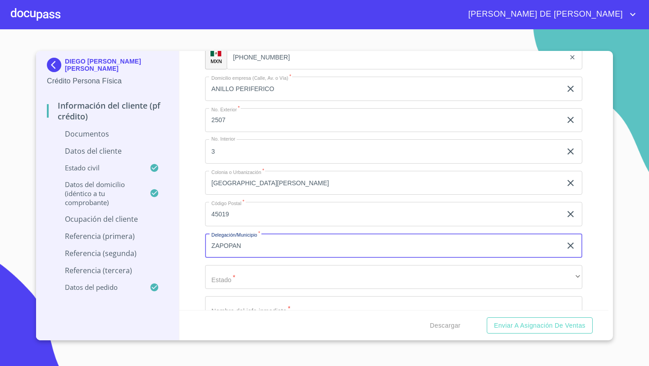
type input "ZAPOPAN"
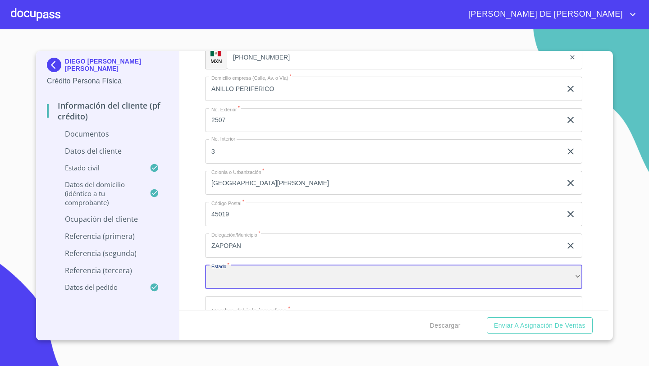
click at [222, 280] on div "​" at bounding box center [393, 277] width 377 height 24
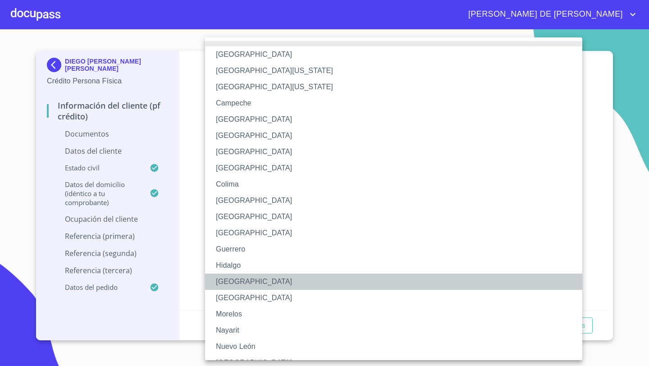
click at [225, 278] on li "[GEOGRAPHIC_DATA]" at bounding box center [393, 281] width 377 height 16
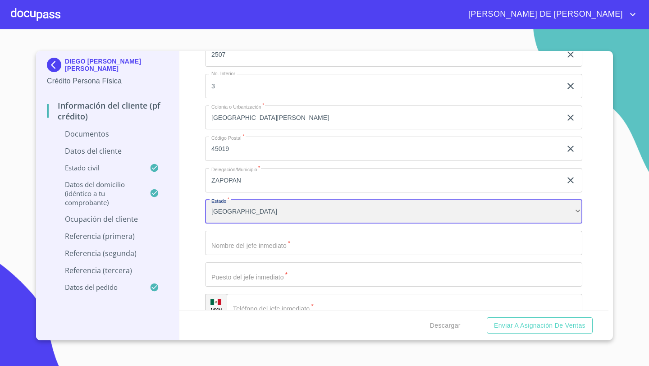
scroll to position [3113, 0]
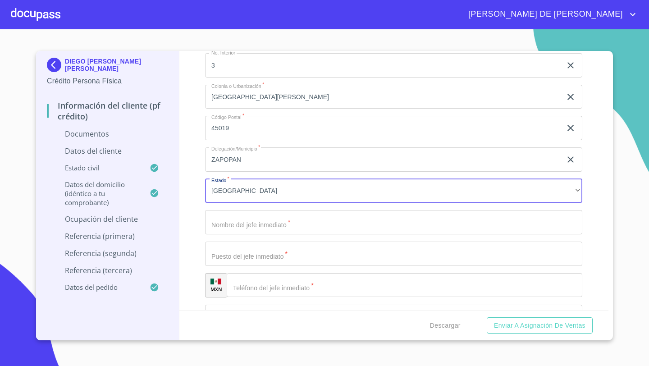
click at [232, 229] on input "Documento de identificación   *" at bounding box center [393, 222] width 377 height 24
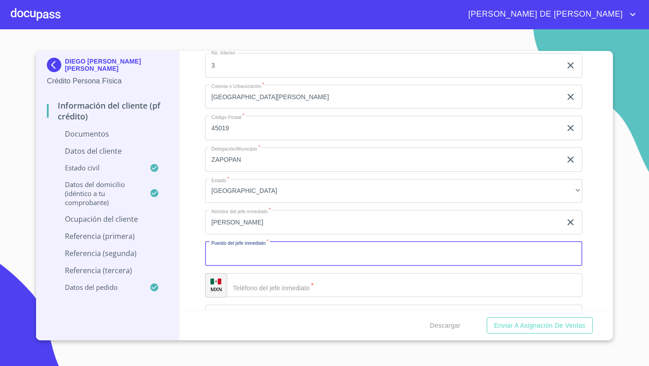
click at [223, 222] on input "[PERSON_NAME]" at bounding box center [383, 222] width 356 height 24
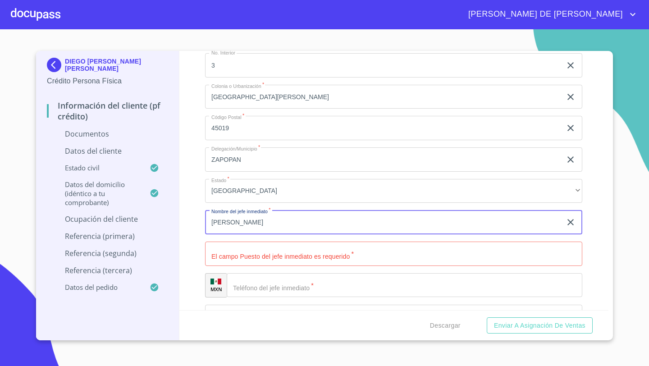
click at [268, 219] on input "[PERSON_NAME]" at bounding box center [383, 222] width 356 height 24
type input "[PERSON_NAME]"
click at [234, 247] on input "Documento de identificación   *" at bounding box center [393, 253] width 377 height 24
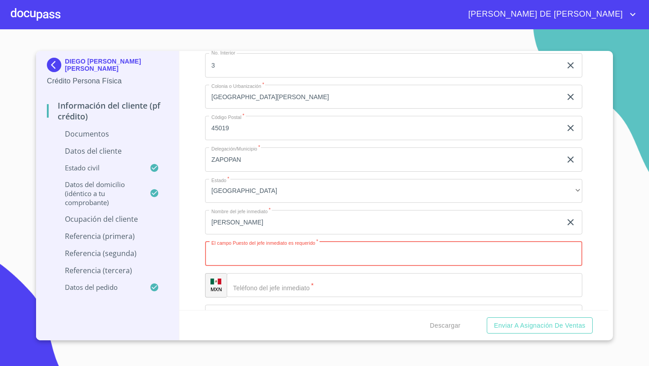
type input "E"
type input "SUPERVISOR DE DEPARTAMENTO"
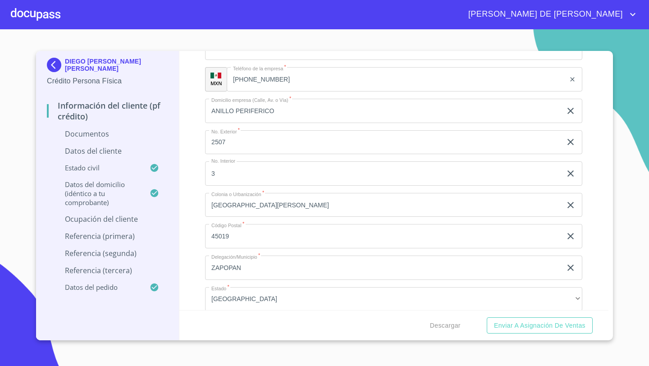
scroll to position [2915, 0]
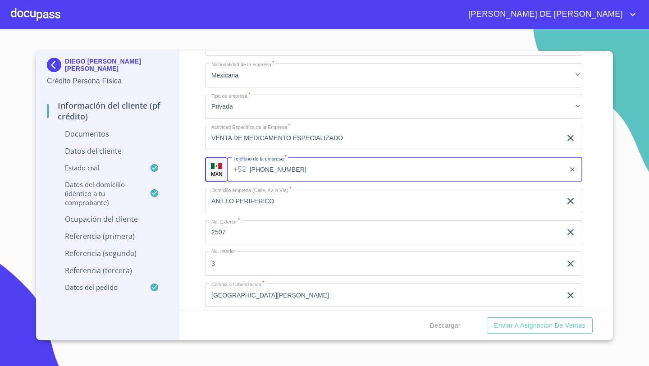
drag, startPoint x: 281, startPoint y: 168, endPoint x: 264, endPoint y: 168, distance: 17.1
click at [264, 168] on input "[PHONE_NUMBER]" at bounding box center [408, 169] width 316 height 24
click at [287, 169] on input "[PHONE_NUMBER]" at bounding box center [408, 169] width 316 height 24
drag, startPoint x: 287, startPoint y: 169, endPoint x: 253, endPoint y: 171, distance: 34.8
click at [253, 171] on input "[PHONE_NUMBER]" at bounding box center [408, 169] width 316 height 24
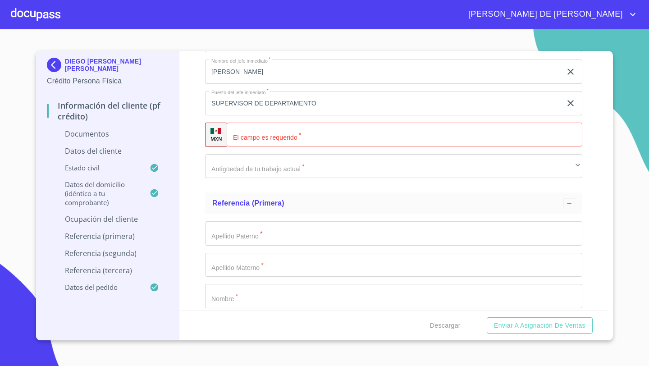
scroll to position [3276, 0]
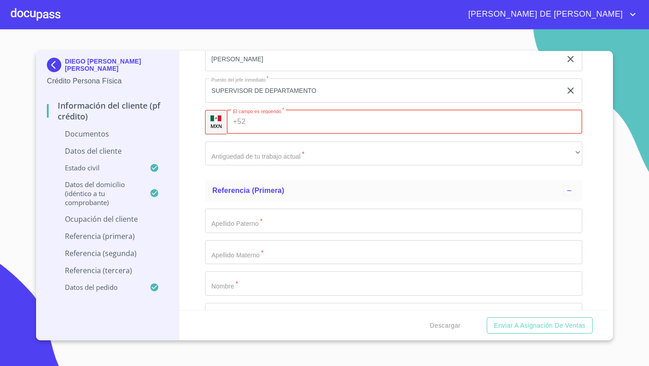
click at [241, 119] on div "+52 ​" at bounding box center [404, 122] width 355 height 24
paste input "[PHONE_NUMBER]"
type input "[PHONE_NUMBER]"
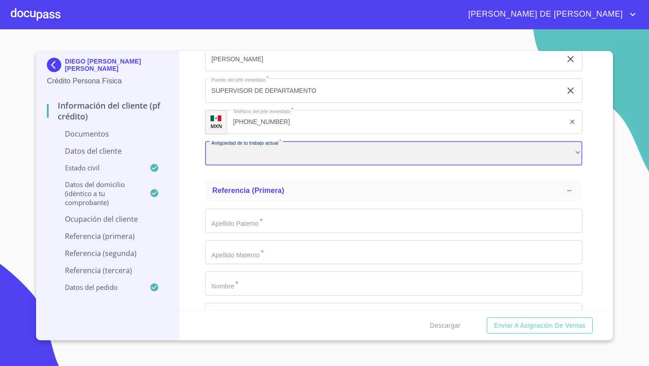
click at [231, 154] on div "​" at bounding box center [393, 153] width 377 height 24
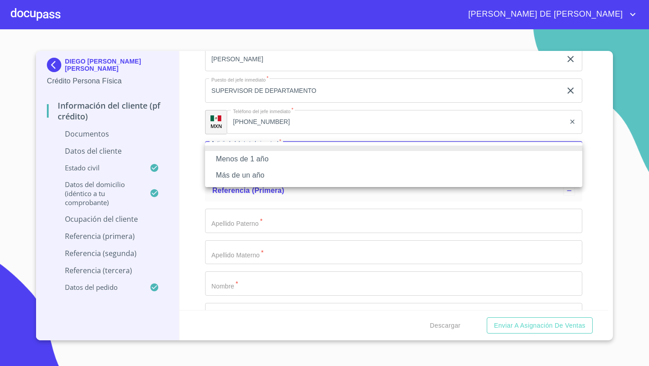
click at [237, 176] on li "Más de un año" at bounding box center [393, 175] width 377 height 16
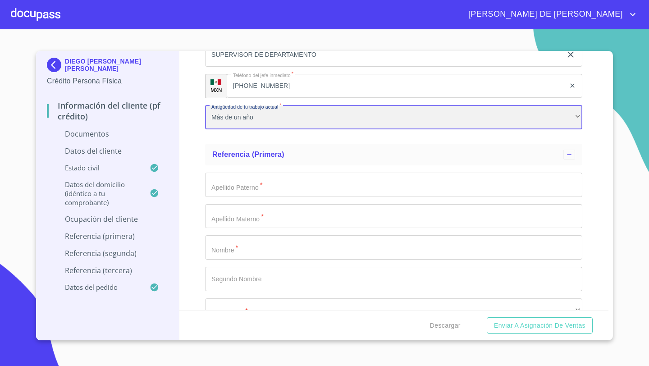
scroll to position [3337, 0]
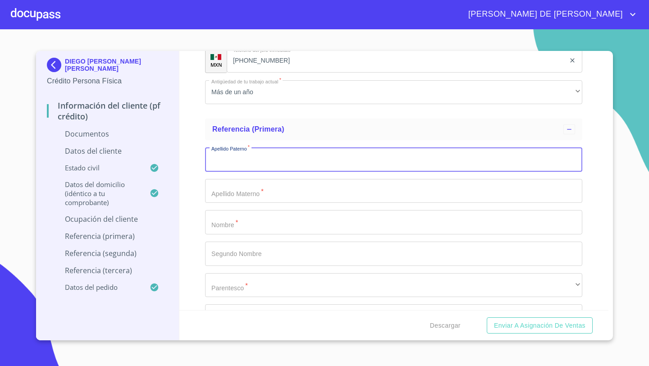
click at [225, 156] on input "Documento de identificación   *" at bounding box center [393, 159] width 377 height 24
type input "PAZ"
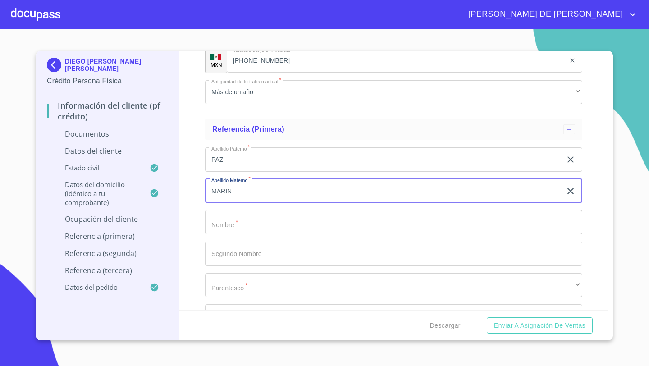
type input "MARIN"
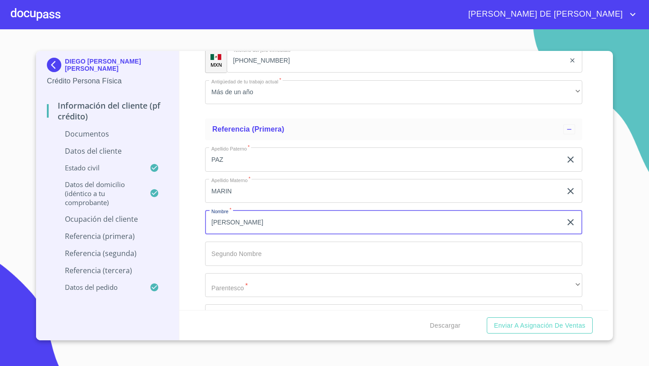
type input "[PERSON_NAME]"
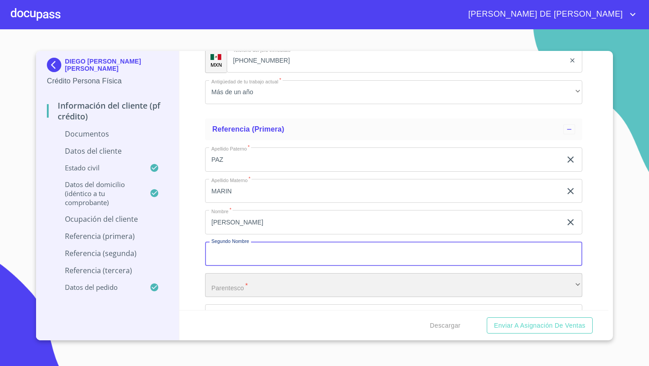
click at [223, 285] on div "​" at bounding box center [393, 285] width 377 height 24
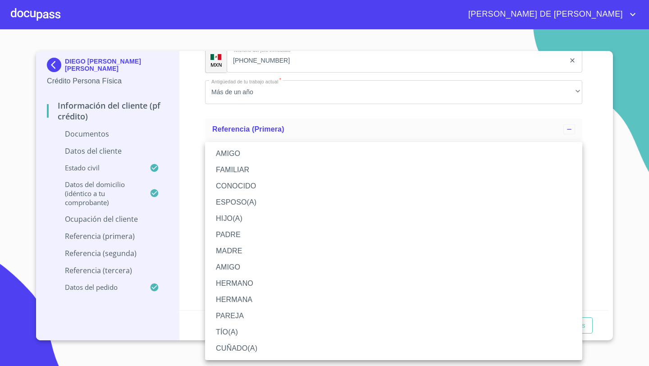
click at [242, 280] on li "HERMANO" at bounding box center [393, 283] width 377 height 16
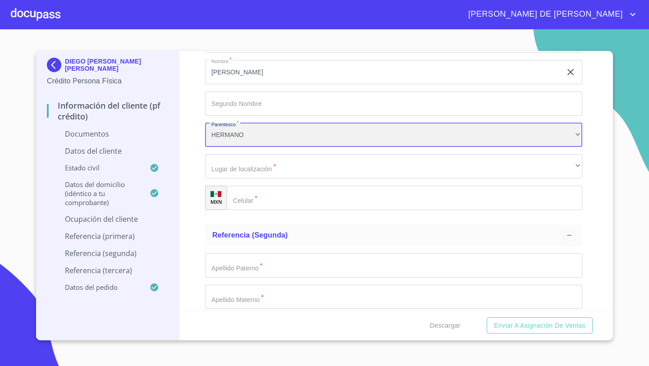
scroll to position [3547, 0]
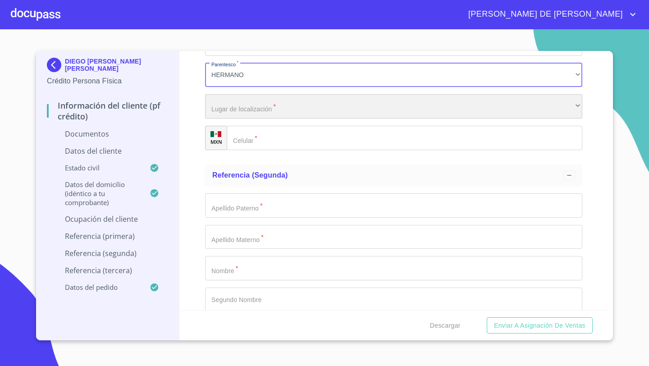
click at [224, 114] on div "​" at bounding box center [393, 106] width 377 height 24
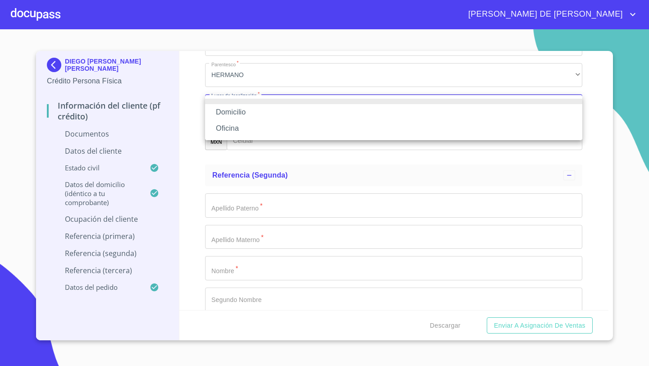
click at [228, 123] on li "Oficina" at bounding box center [393, 128] width 377 height 16
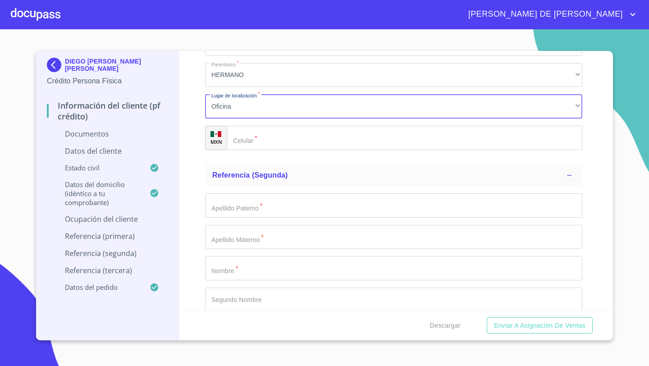
click at [241, 132] on div "​" at bounding box center [404, 138] width 355 height 24
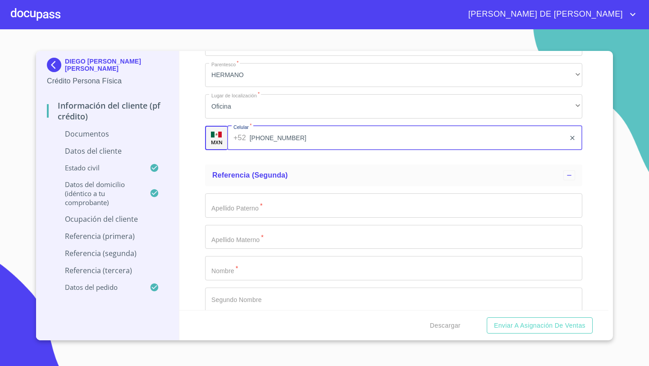
type input "[PHONE_NUMBER]"
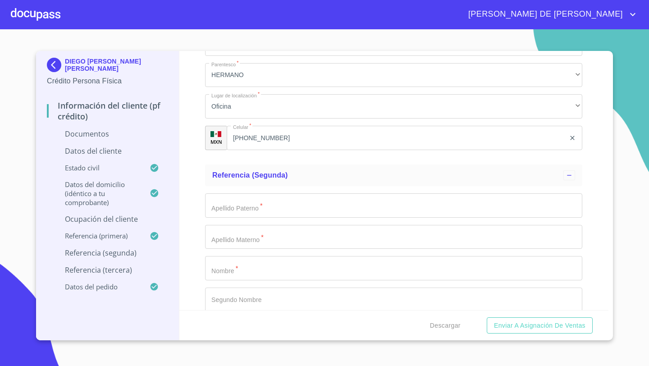
click at [220, 218] on div "Apellido [PERSON_NAME]   * ​ Apellido Materno   * ​ Nombre   * ​ Segundo Nombre…" at bounding box center [393, 299] width 377 height 227
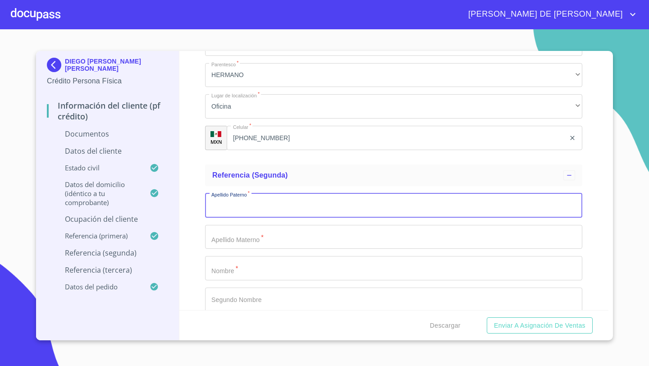
click at [220, 209] on input "Documento de identificación   *" at bounding box center [393, 205] width 377 height 24
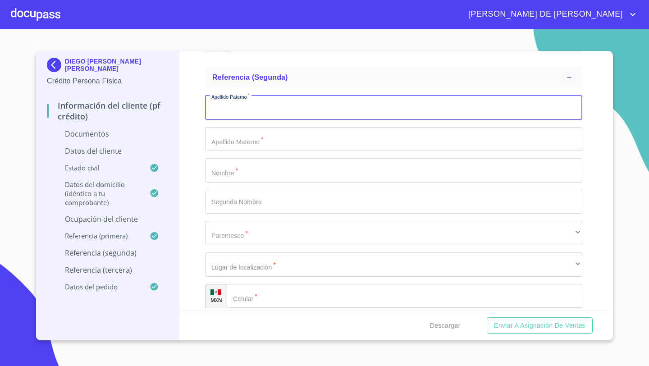
scroll to position [3647, 0]
type input "T"
type input "[PERSON_NAME]"
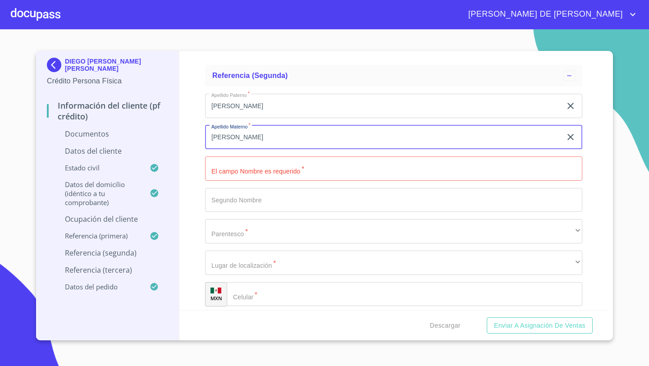
type input "[PERSON_NAME]"
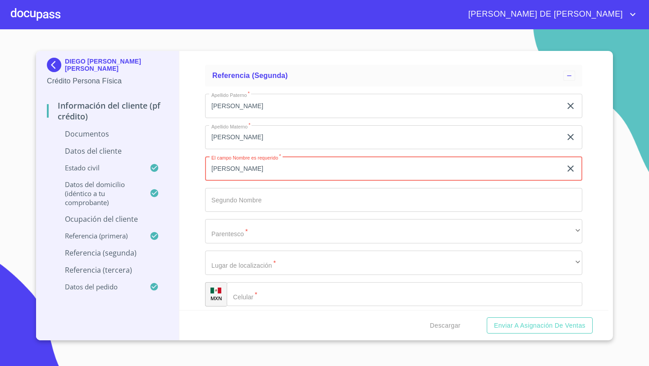
type input "[PERSON_NAME]"
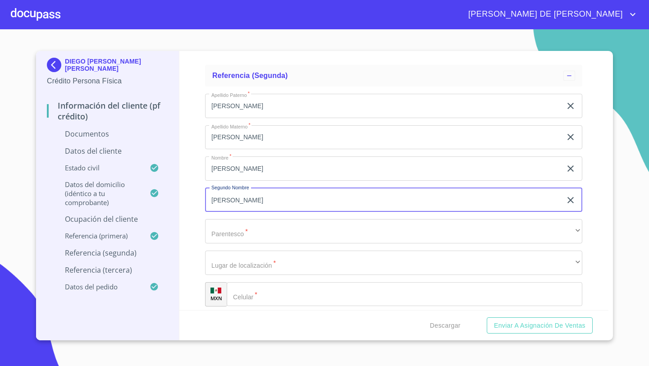
type input "[PERSON_NAME]"
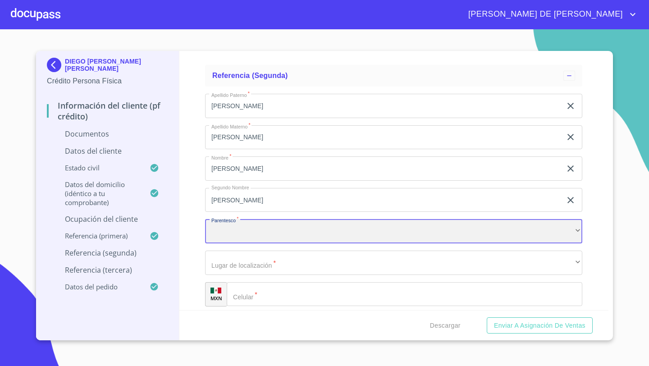
click at [219, 233] on div "​" at bounding box center [393, 231] width 377 height 24
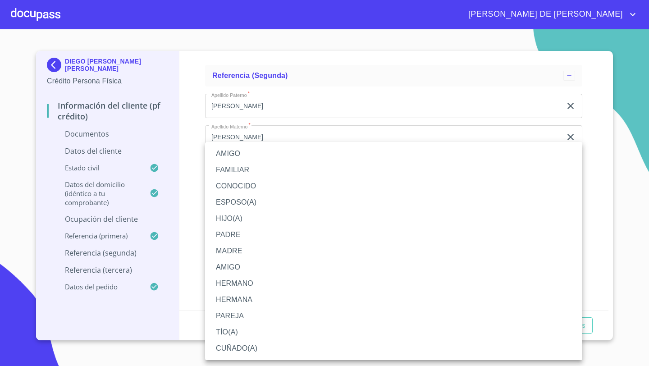
click at [230, 156] on li "AMIGO" at bounding box center [393, 154] width 377 height 16
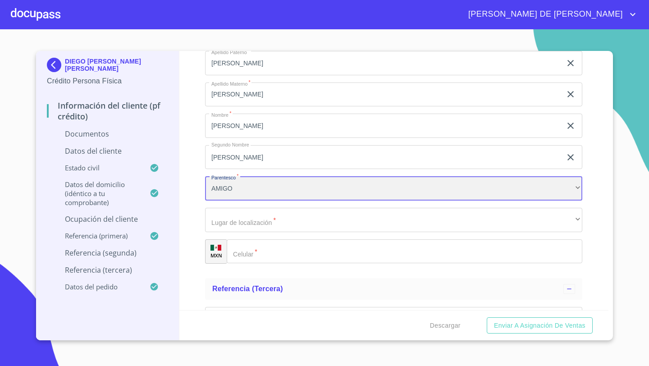
scroll to position [3700, 0]
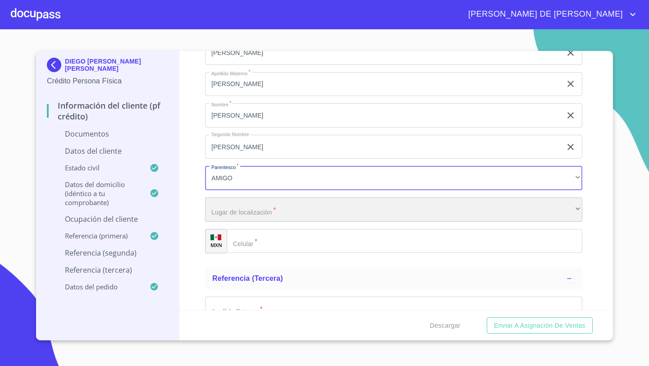
click at [220, 217] on div "​" at bounding box center [393, 209] width 377 height 24
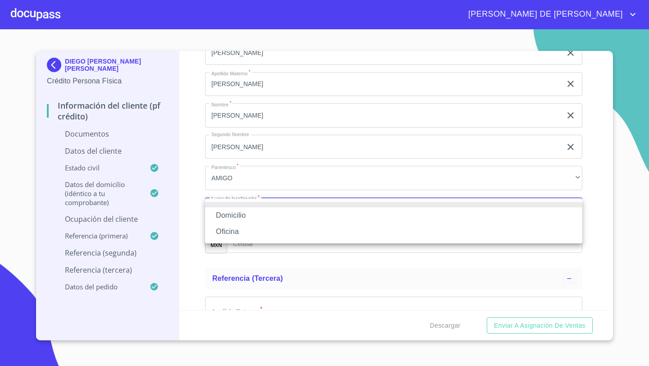
click at [230, 235] on li "Oficina" at bounding box center [393, 231] width 377 height 16
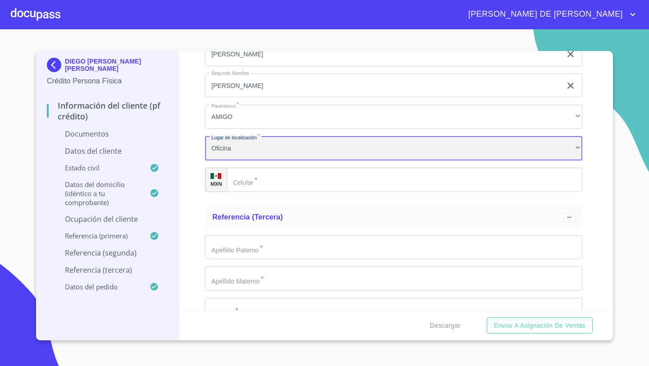
scroll to position [3767, 0]
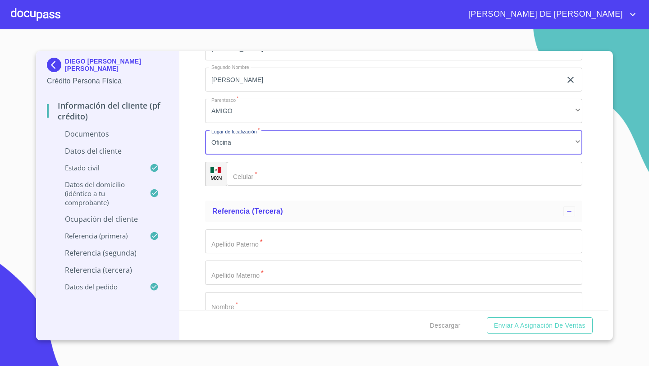
click at [246, 181] on div "​" at bounding box center [404, 174] width 355 height 24
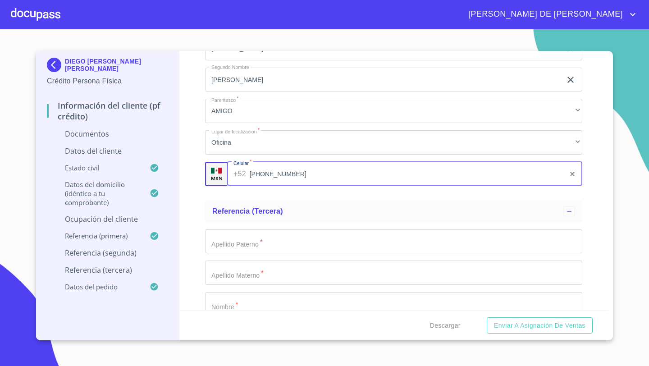
type input "[PHONE_NUMBER]"
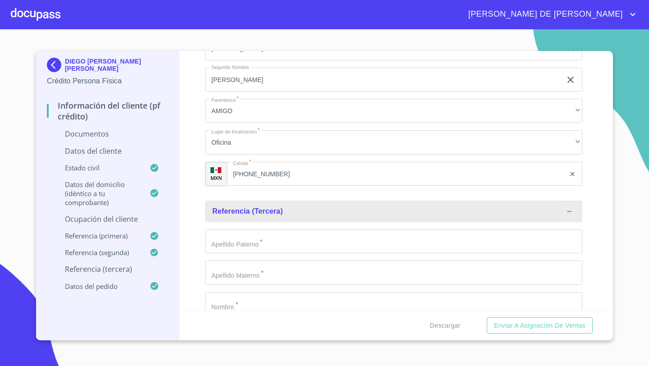
click at [225, 238] on input "Documento de identificación   *" at bounding box center [393, 241] width 377 height 24
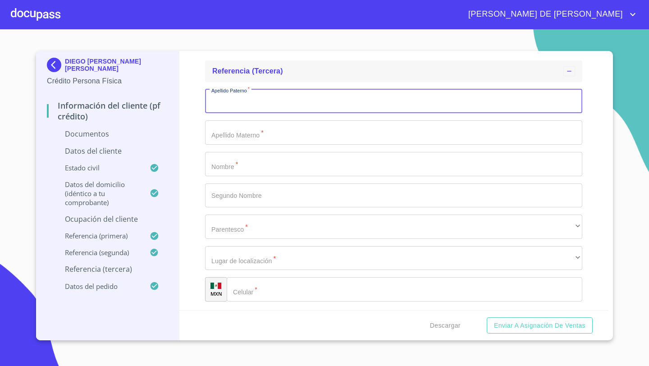
scroll to position [3909, 0]
type input "[PERSON_NAME]"
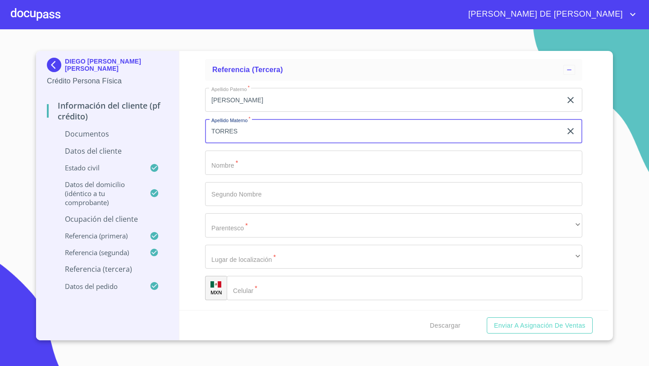
type input "TORRES"
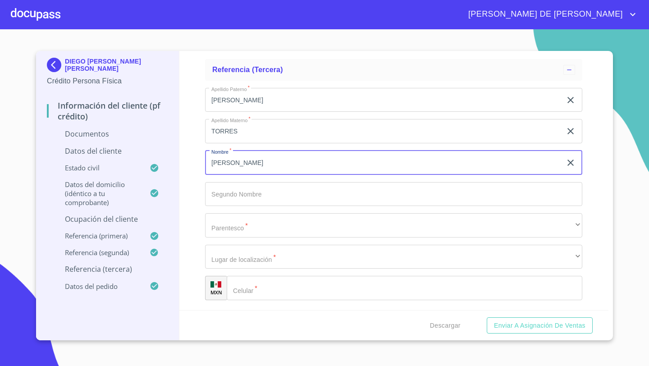
type input "[PERSON_NAME]"
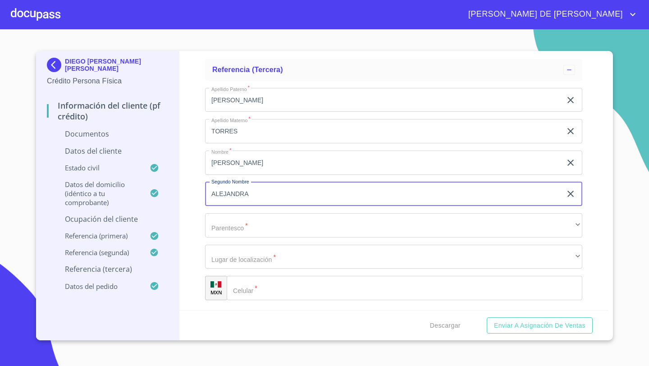
type input "ALEJANDRA"
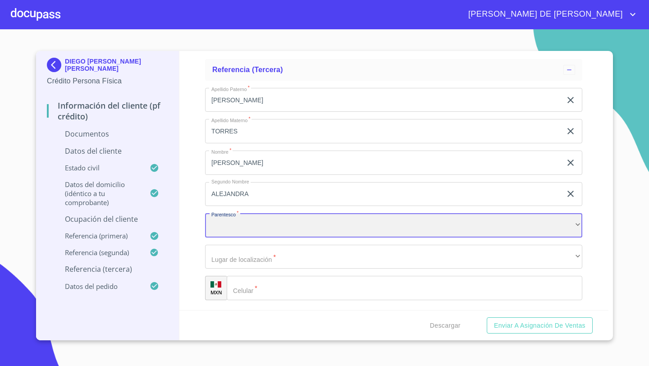
click at [232, 224] on div "​" at bounding box center [393, 225] width 377 height 24
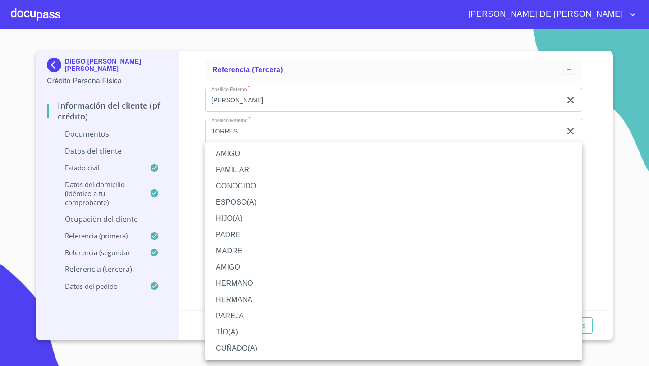
click at [244, 151] on li "AMIGO" at bounding box center [393, 154] width 377 height 16
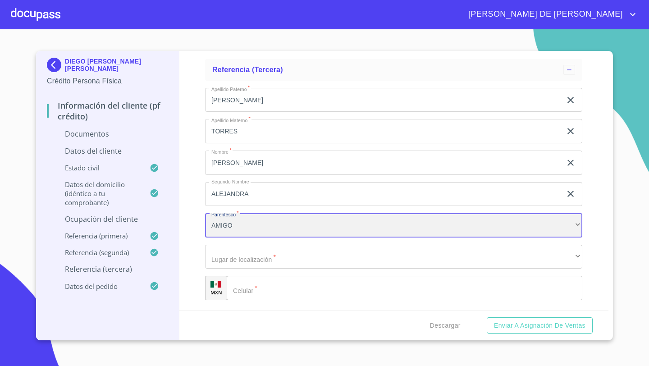
scroll to position [3958, 0]
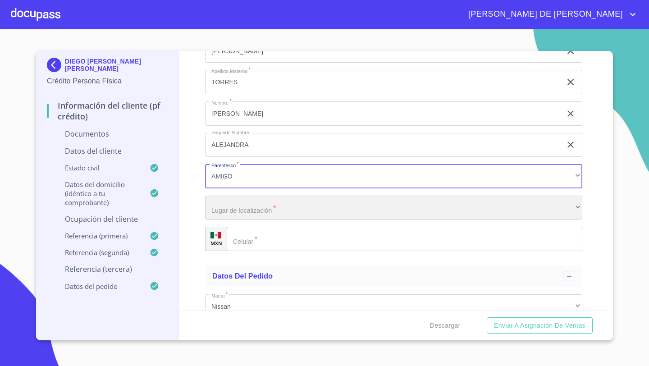
click at [232, 205] on div "​" at bounding box center [393, 208] width 377 height 24
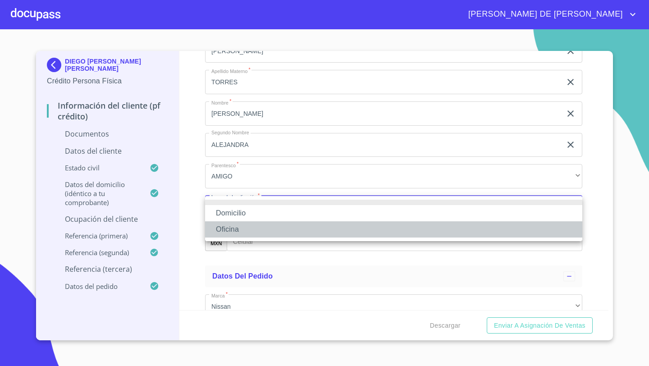
click at [231, 228] on li "Oficina" at bounding box center [393, 229] width 377 height 16
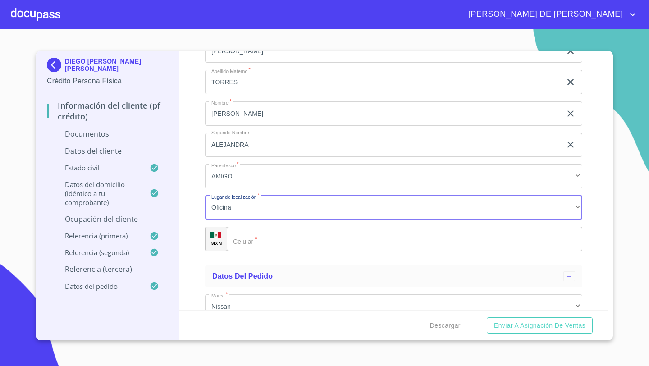
click at [245, 238] on div "​" at bounding box center [404, 239] width 355 height 24
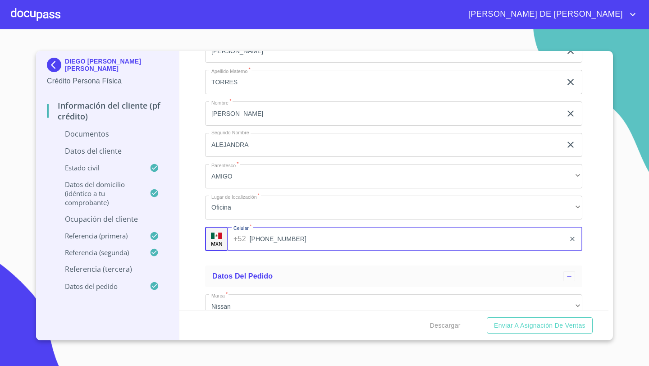
type input "[PHONE_NUMBER]"
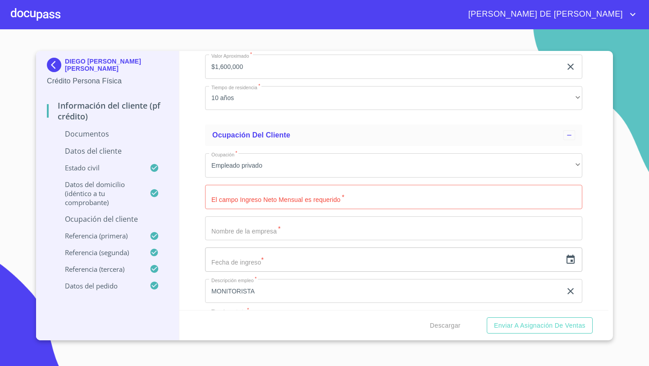
scroll to position [2640, 0]
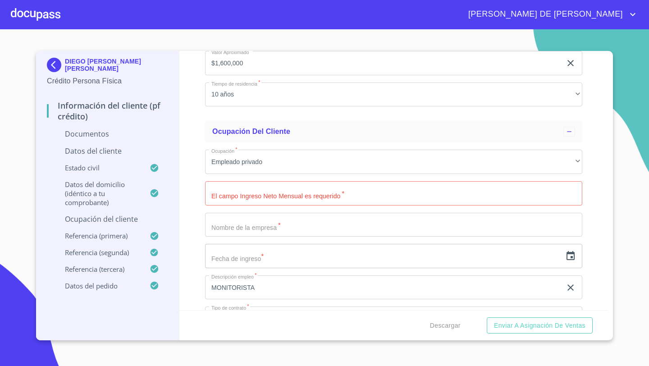
click at [230, 200] on input "Documento de identificación   *" at bounding box center [393, 193] width 377 height 24
type input "16000"
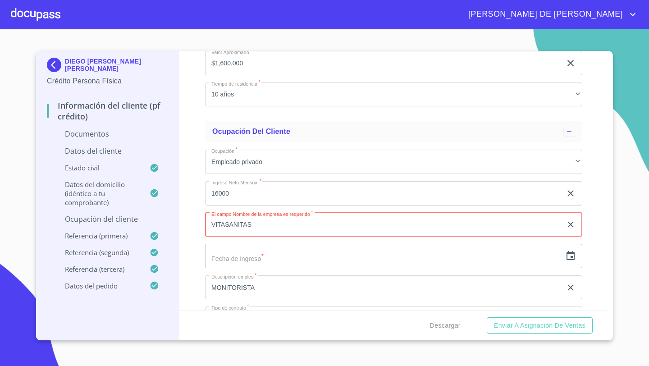
type input "VITASANITAS"
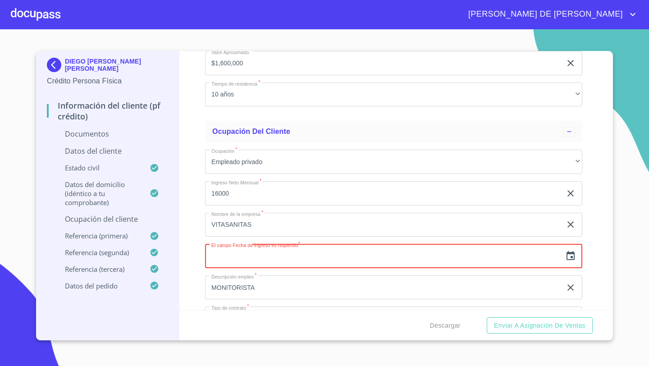
click at [569, 259] on icon "button" at bounding box center [570, 255] width 11 height 11
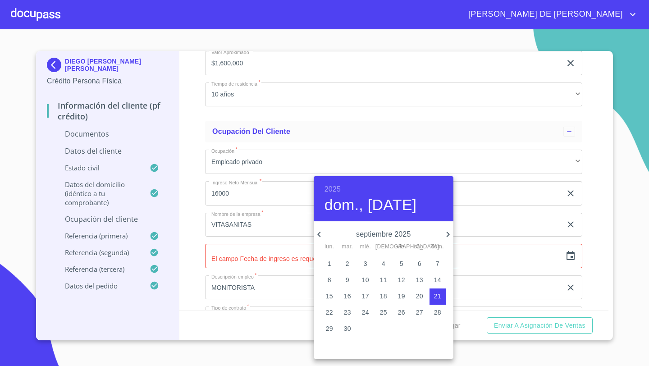
click at [334, 191] on h6 "2025" at bounding box center [332, 189] width 16 height 13
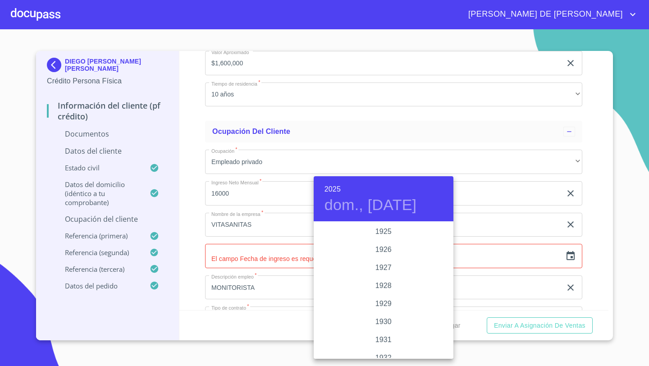
scroll to position [1748, 0]
click at [376, 245] on div "2023" at bounding box center [384, 250] width 140 height 18
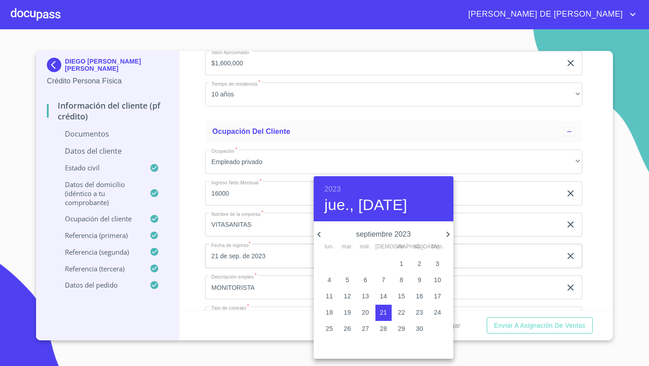
click at [322, 233] on icon "button" at bounding box center [319, 234] width 11 height 11
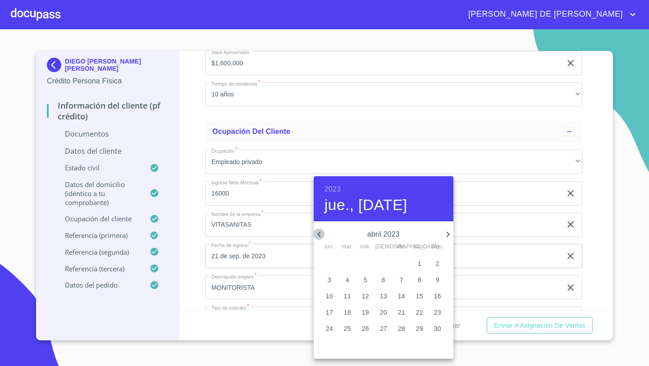
click at [322, 233] on icon "button" at bounding box center [319, 234] width 11 height 11
click at [368, 297] on p "15" at bounding box center [365, 295] width 7 height 9
type input "15 de feb. de 2023"
click at [184, 260] on div at bounding box center [324, 183] width 649 height 366
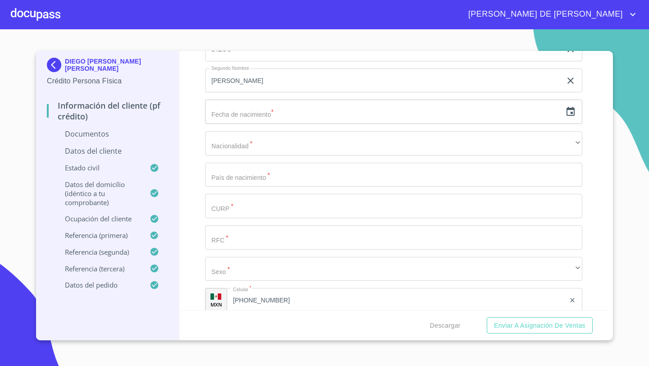
scroll to position [1699, 0]
click at [232, 217] on input "Documento de identificación   *" at bounding box center [393, 210] width 377 height 24
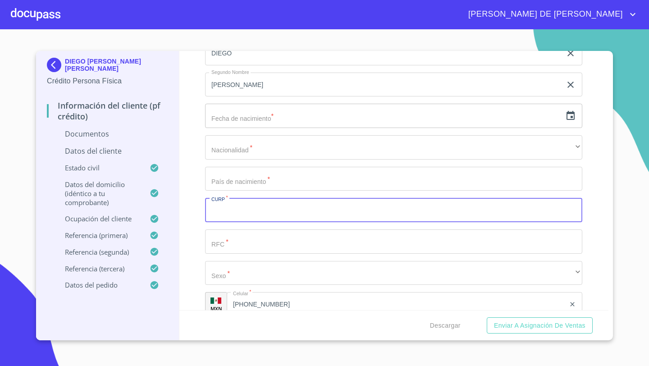
paste input "[EMAIL_ADDRESS][DOMAIN_NAME]"
type input "[EMAIL_ADDRESS][DOMAIN_NAME]"
click at [231, 235] on input "Documento de identificación   *" at bounding box center [393, 241] width 377 height 24
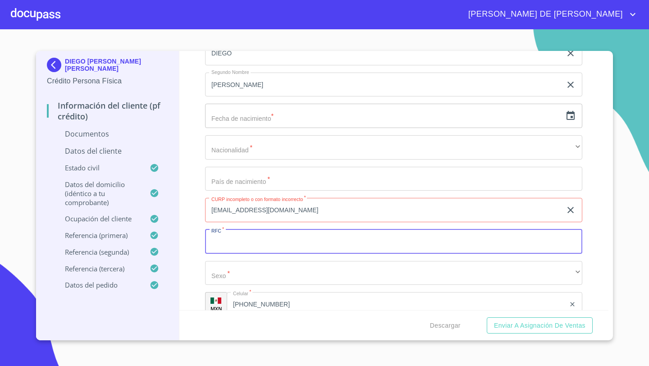
click at [326, 205] on input "[EMAIL_ADDRESS][DOMAIN_NAME]" at bounding box center [383, 210] width 356 height 24
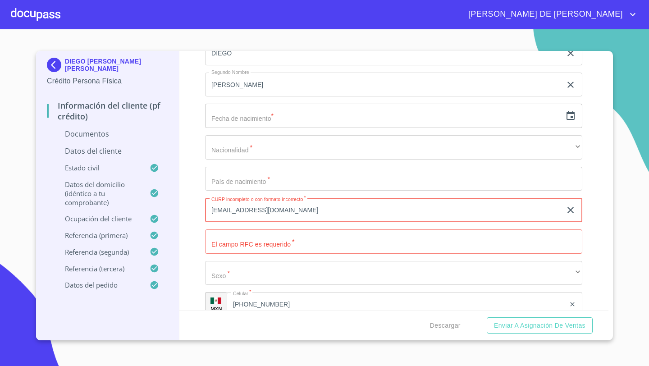
click at [326, 205] on input "[EMAIL_ADDRESS][DOMAIN_NAME]" at bounding box center [383, 210] width 356 height 24
paste input "PAMD831116HJCZRG06"
type input "PAMD831116HJCZRG06"
click at [214, 236] on input "Documento de identificación   *" at bounding box center [393, 241] width 377 height 24
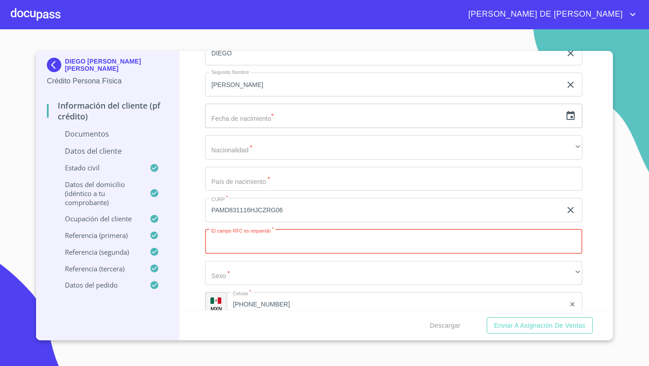
paste input "PAMD831116"
type input "PAMD8311161U1"
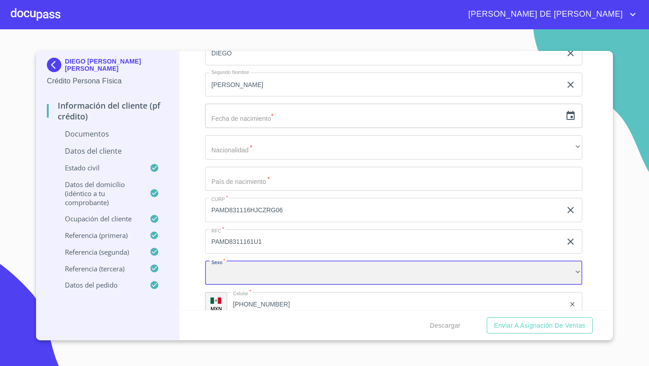
click at [236, 271] on div "​" at bounding box center [393, 273] width 377 height 24
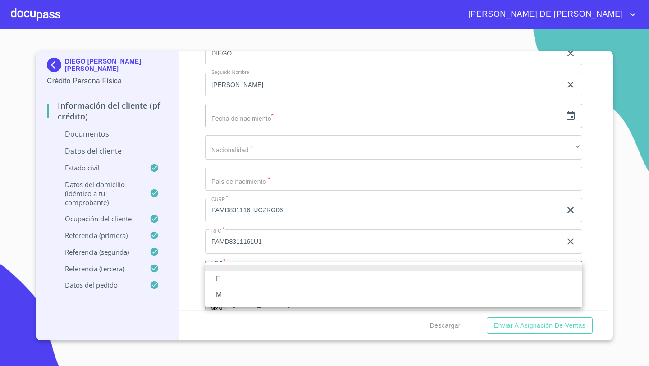
click at [226, 293] on li "M" at bounding box center [393, 295] width 377 height 16
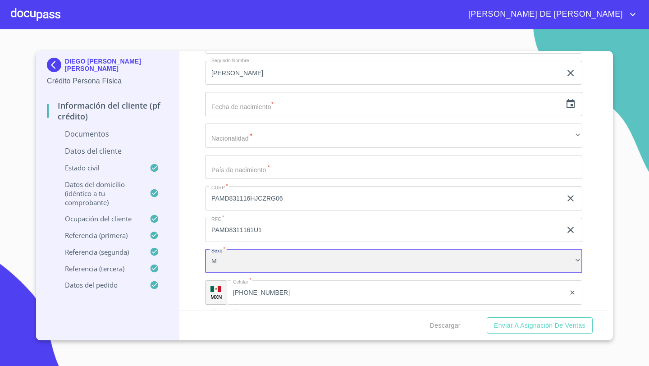
scroll to position [1712, 0]
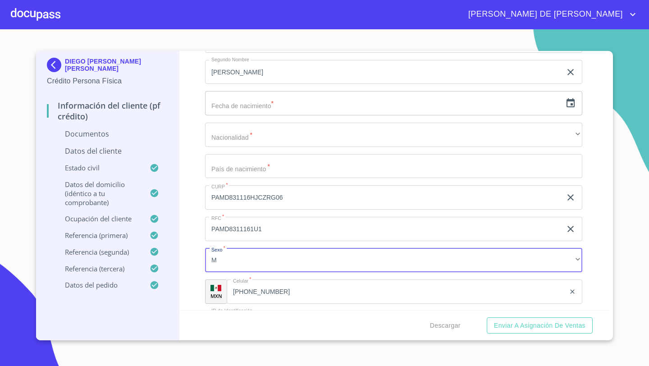
click at [570, 103] on icon "button" at bounding box center [570, 103] width 11 height 11
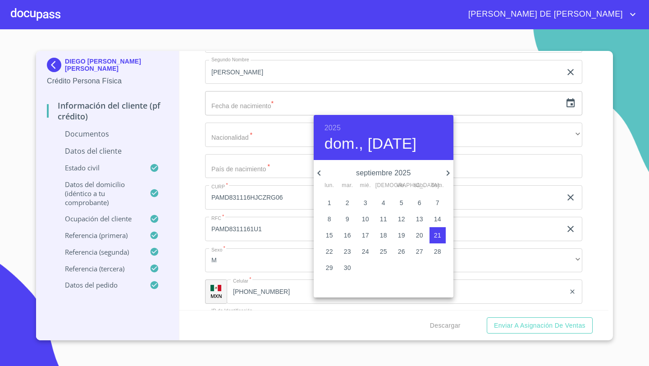
click at [450, 171] on icon "button" at bounding box center [447, 173] width 11 height 11
click at [441, 235] on p "16" at bounding box center [437, 235] width 7 height 9
click at [337, 125] on h6 "2025" at bounding box center [332, 128] width 16 height 13
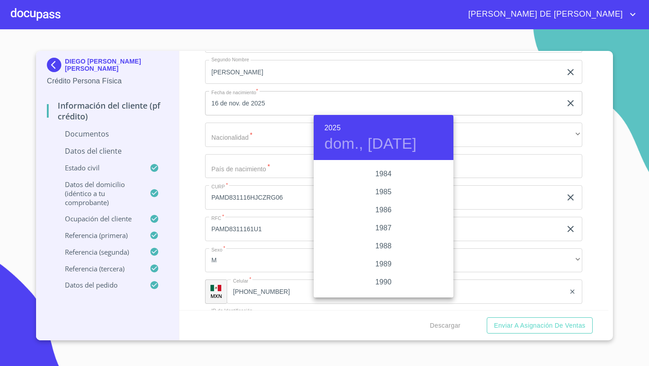
scroll to position [988, 0]
click at [390, 228] on div "1983" at bounding box center [384, 228] width 140 height 18
type input "16 de nov. de 1983"
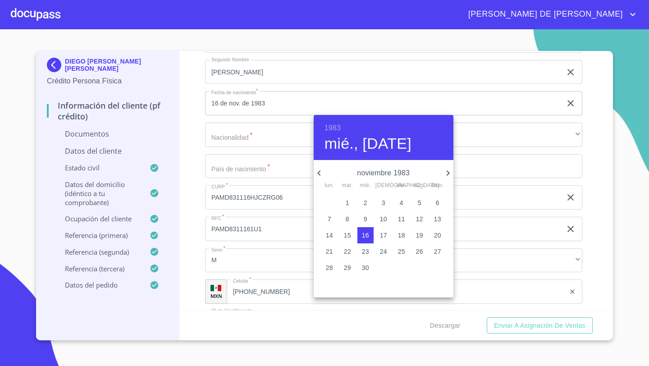
click at [191, 171] on div at bounding box center [324, 183] width 649 height 366
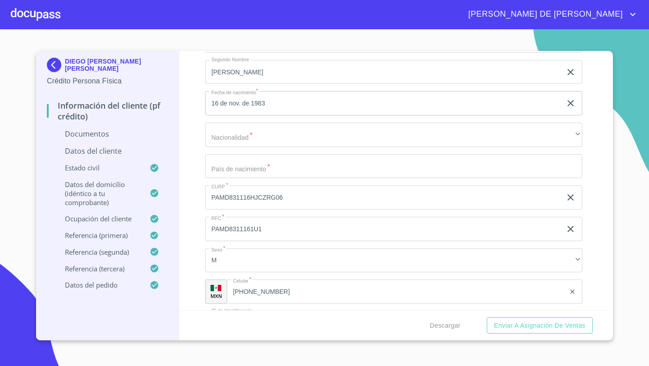
click at [221, 168] on input "Documento de identificación   *" at bounding box center [393, 166] width 377 height 24
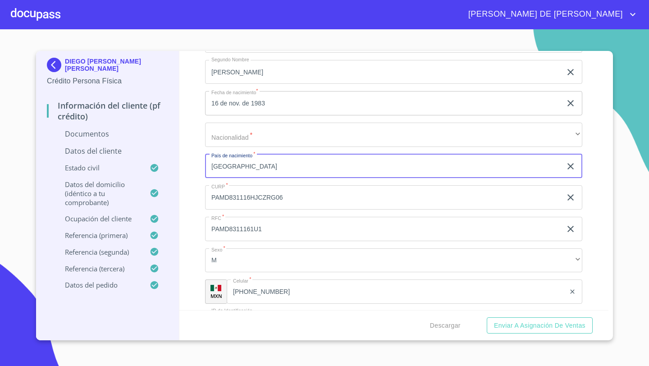
type input "[GEOGRAPHIC_DATA]"
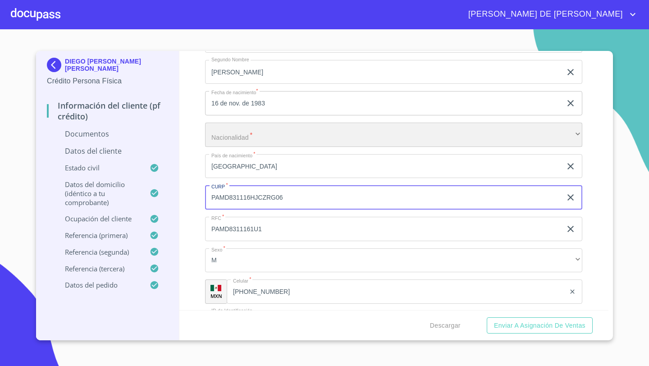
click at [235, 134] on div "​" at bounding box center [393, 135] width 377 height 24
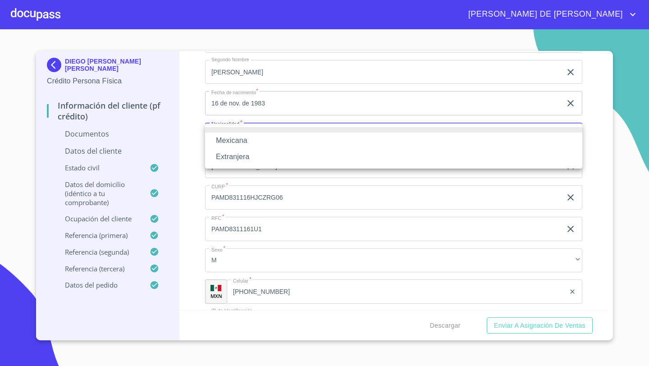
click at [233, 141] on li "Mexicana" at bounding box center [393, 140] width 377 height 16
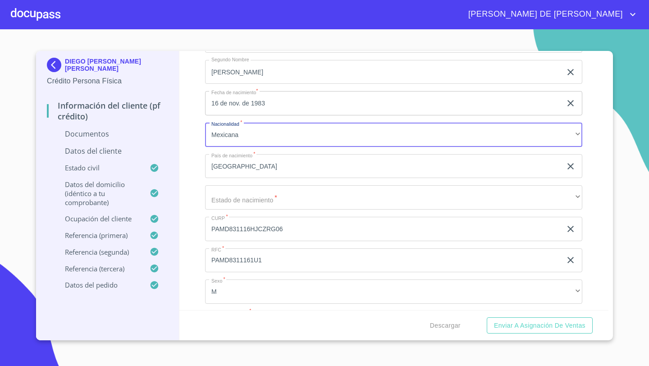
click at [191, 129] on div "Información del cliente (PF crédito) Documentos Documento de identificación   *…" at bounding box center [393, 180] width 429 height 259
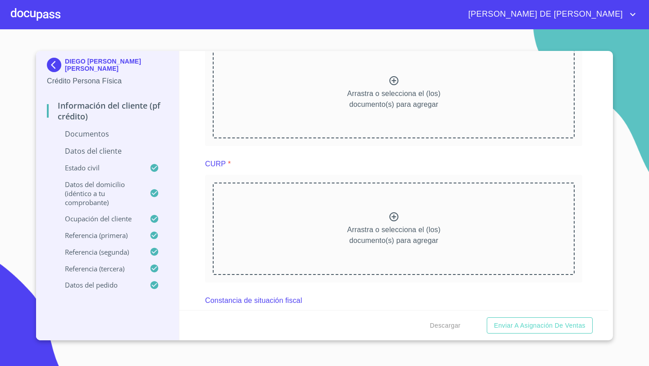
scroll to position [1201, 0]
